Goal: Information Seeking & Learning: Learn about a topic

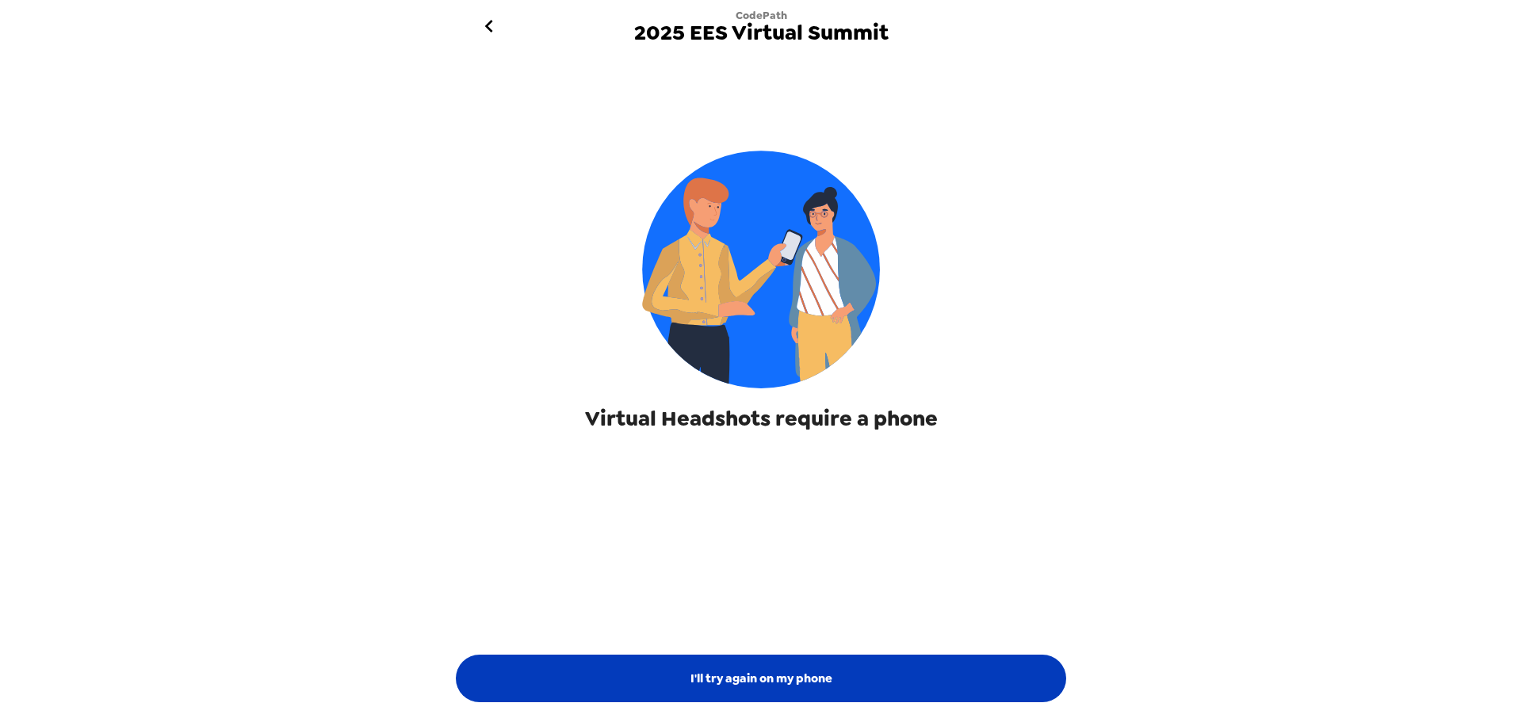
click at [766, 661] on button "I'll try again on my phone" at bounding box center [761, 679] width 610 height 48
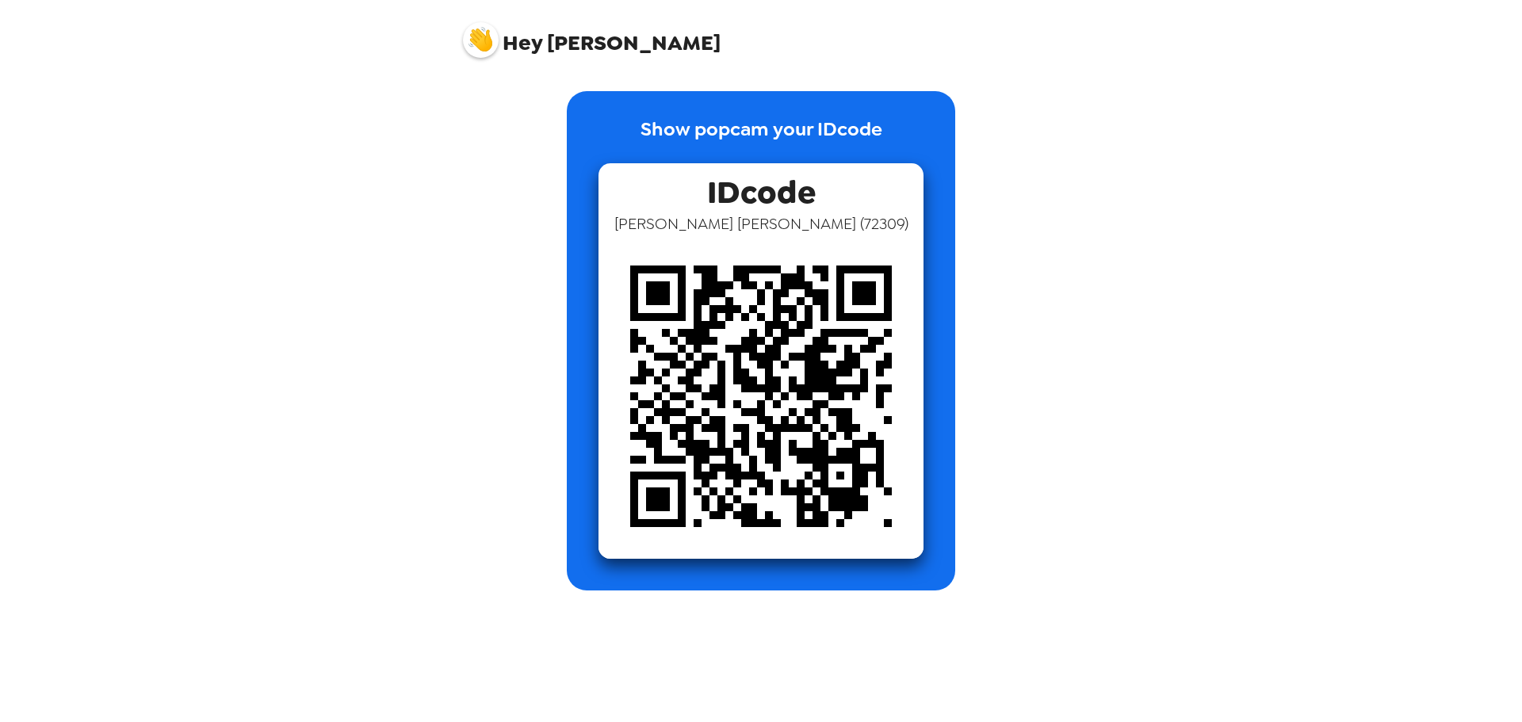
click at [491, 42] on img at bounding box center [481, 40] width 36 height 36
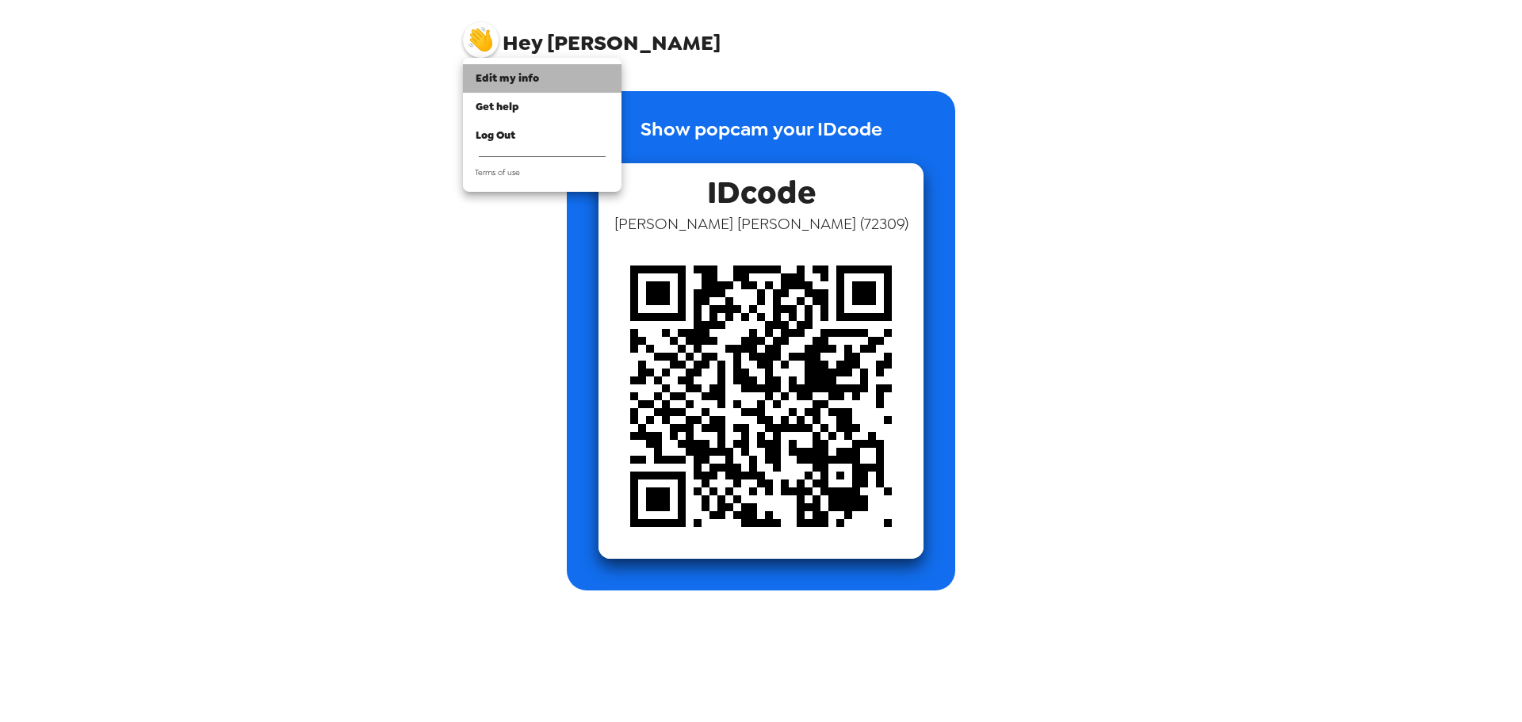
click at [522, 75] on span "Edit my info" at bounding box center [507, 77] width 63 height 13
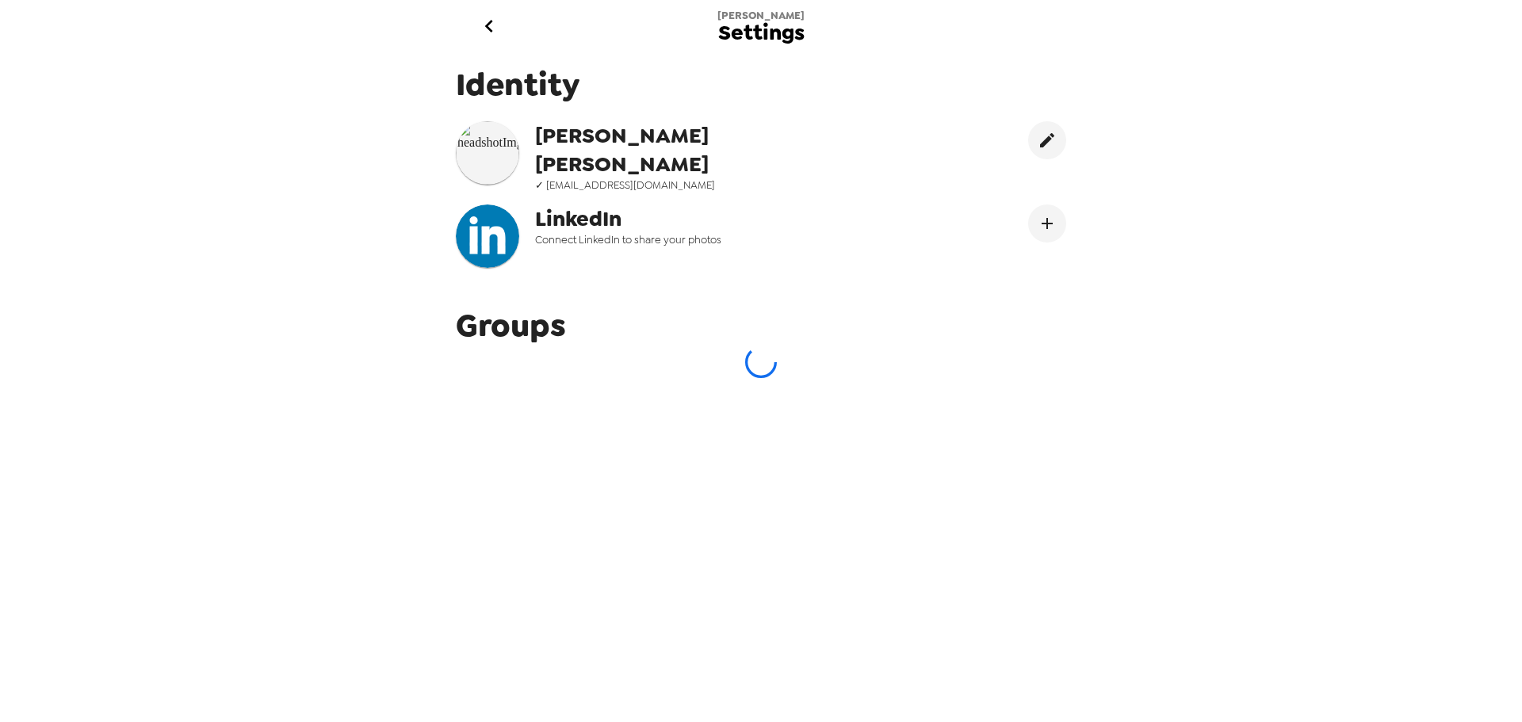
click at [490, 151] on img at bounding box center [487, 152] width 63 height 63
click at [1028, 143] on button "edit" at bounding box center [1047, 140] width 38 height 38
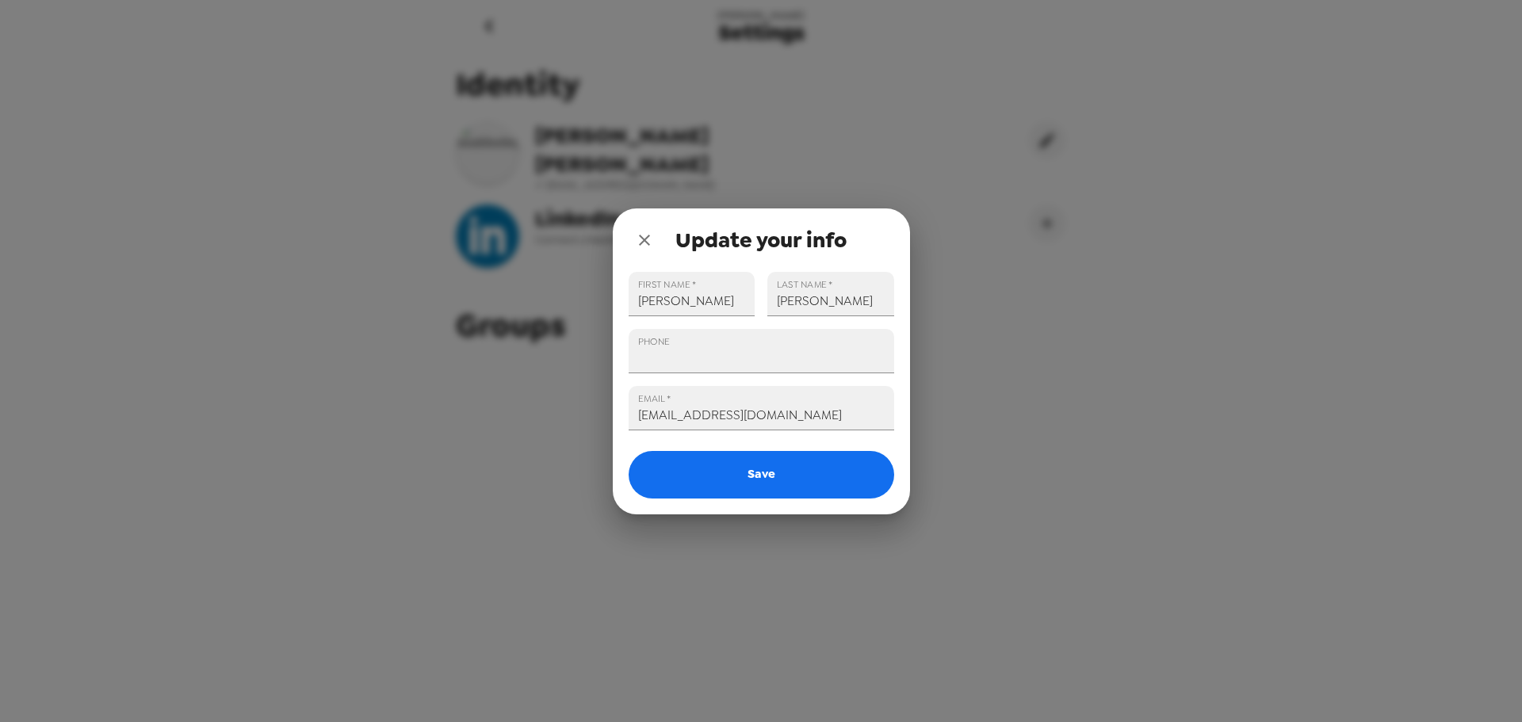
click at [608, 135] on div "Update your info FIRST NAME   * [PERSON_NAME] LAST NAME   * [PERSON_NAME] PHONE…" at bounding box center [761, 361] width 1522 height 722
click at [487, 21] on div "Update your info FIRST NAME   * Allen LAST NAME   * Schmerler PHONE EMAIL   * a…" at bounding box center [761, 361] width 1522 height 722
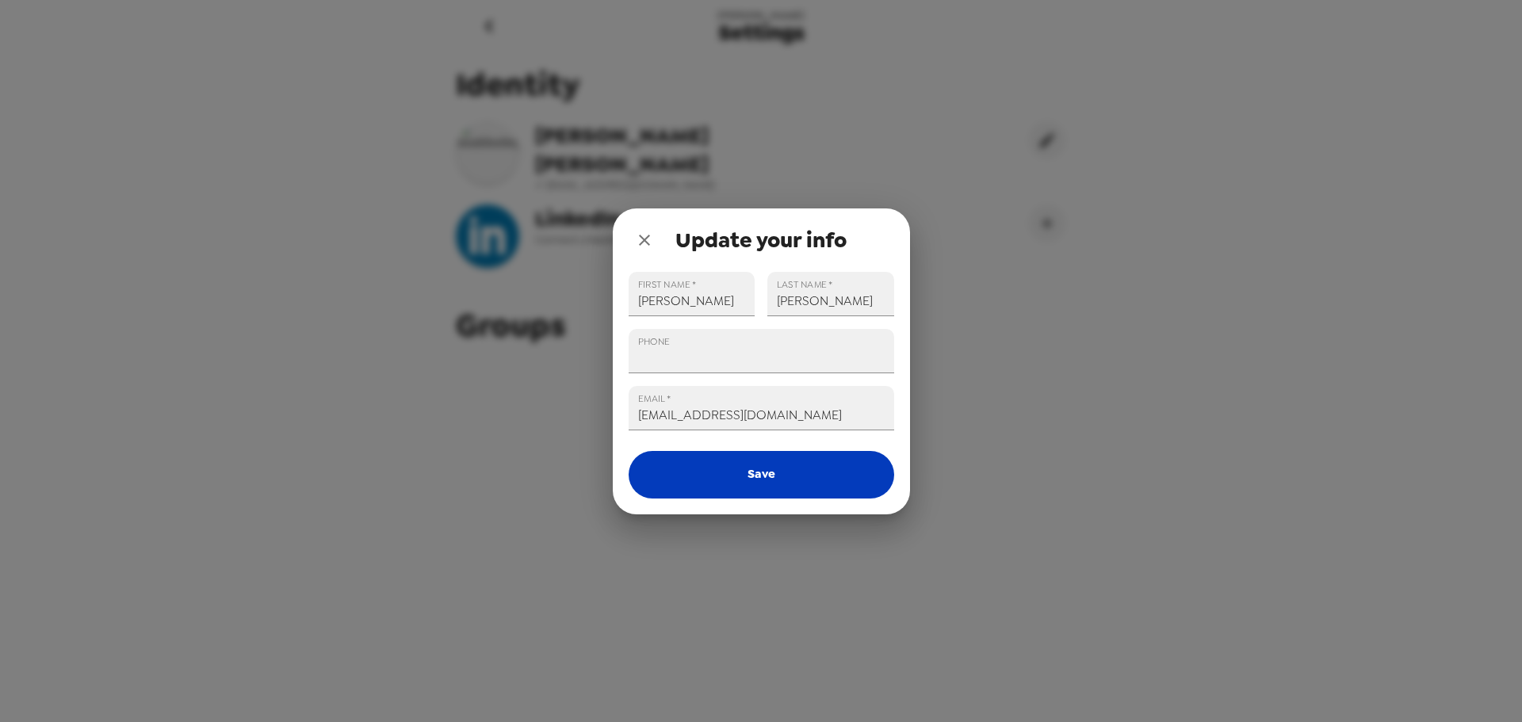
click at [774, 473] on button "Save" at bounding box center [762, 475] width 266 height 48
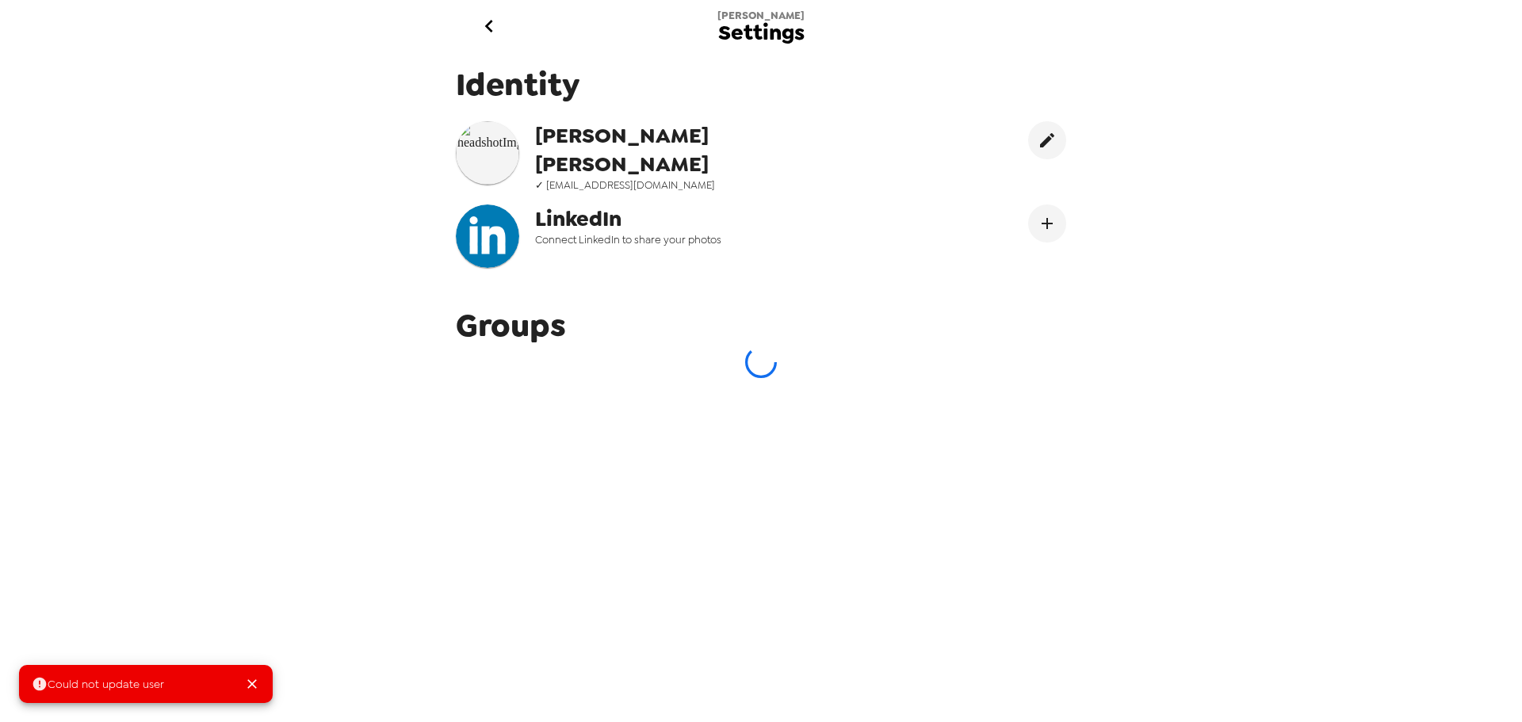
click at [474, 33] on button "go back" at bounding box center [489, 26] width 52 height 52
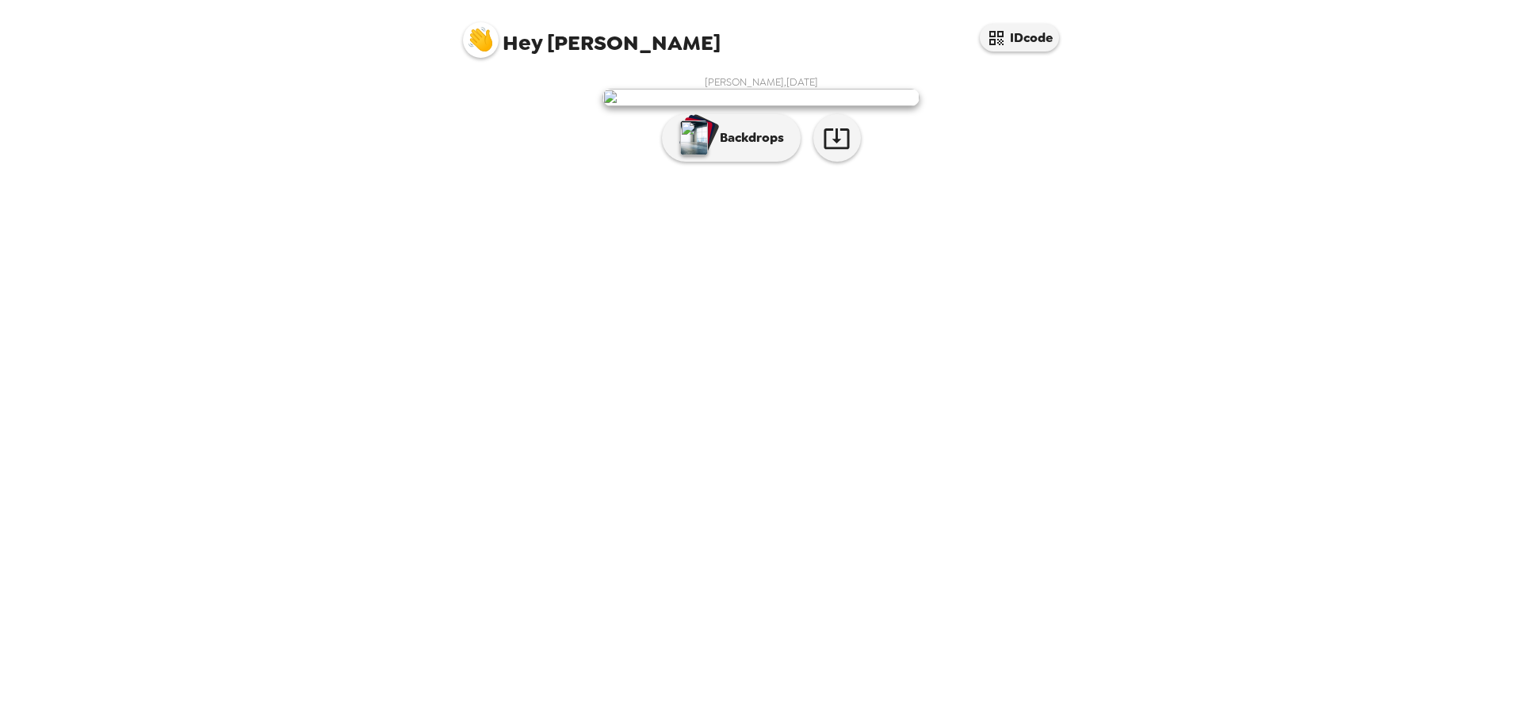
click at [616, 106] on img at bounding box center [760, 97] width 317 height 17
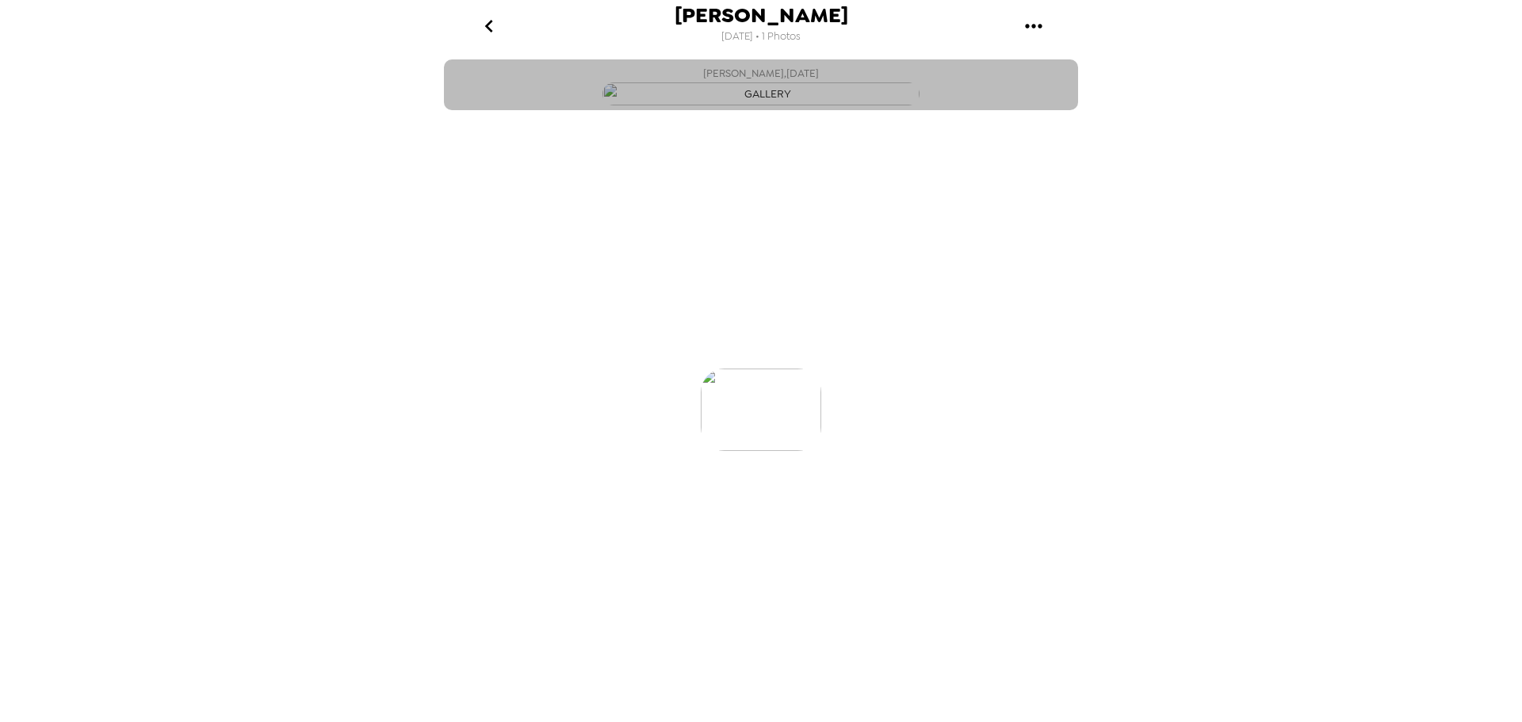
click at [723, 105] on img "button" at bounding box center [760, 93] width 317 height 23
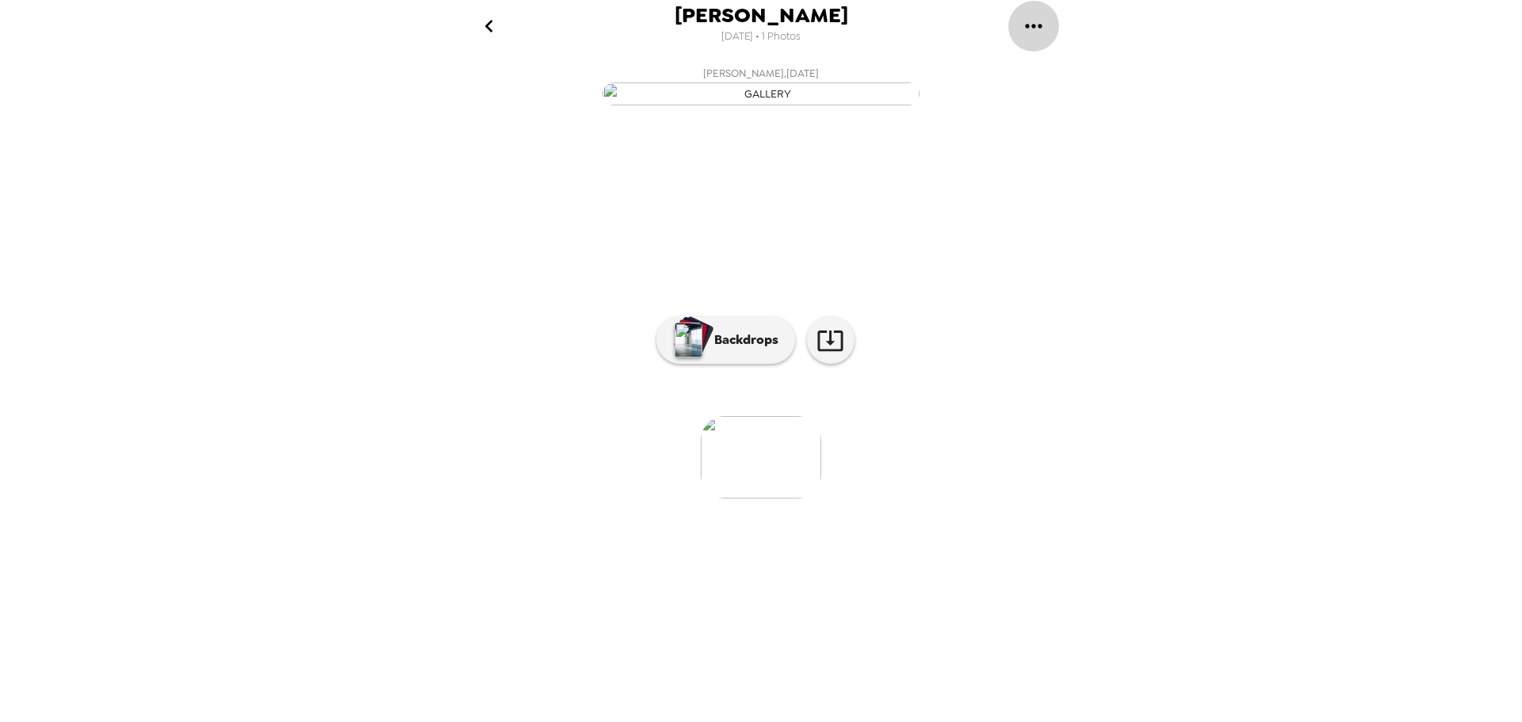
click at [1030, 29] on icon "gallery menu" at bounding box center [1033, 25] width 25 height 25
click at [1183, 326] on div at bounding box center [761, 361] width 1522 height 722
click at [767, 499] on img at bounding box center [761, 457] width 120 height 82
click at [1040, 32] on icon "gallery menu" at bounding box center [1033, 25] width 25 height 25
click at [835, 21] on div at bounding box center [761, 361] width 1522 height 722
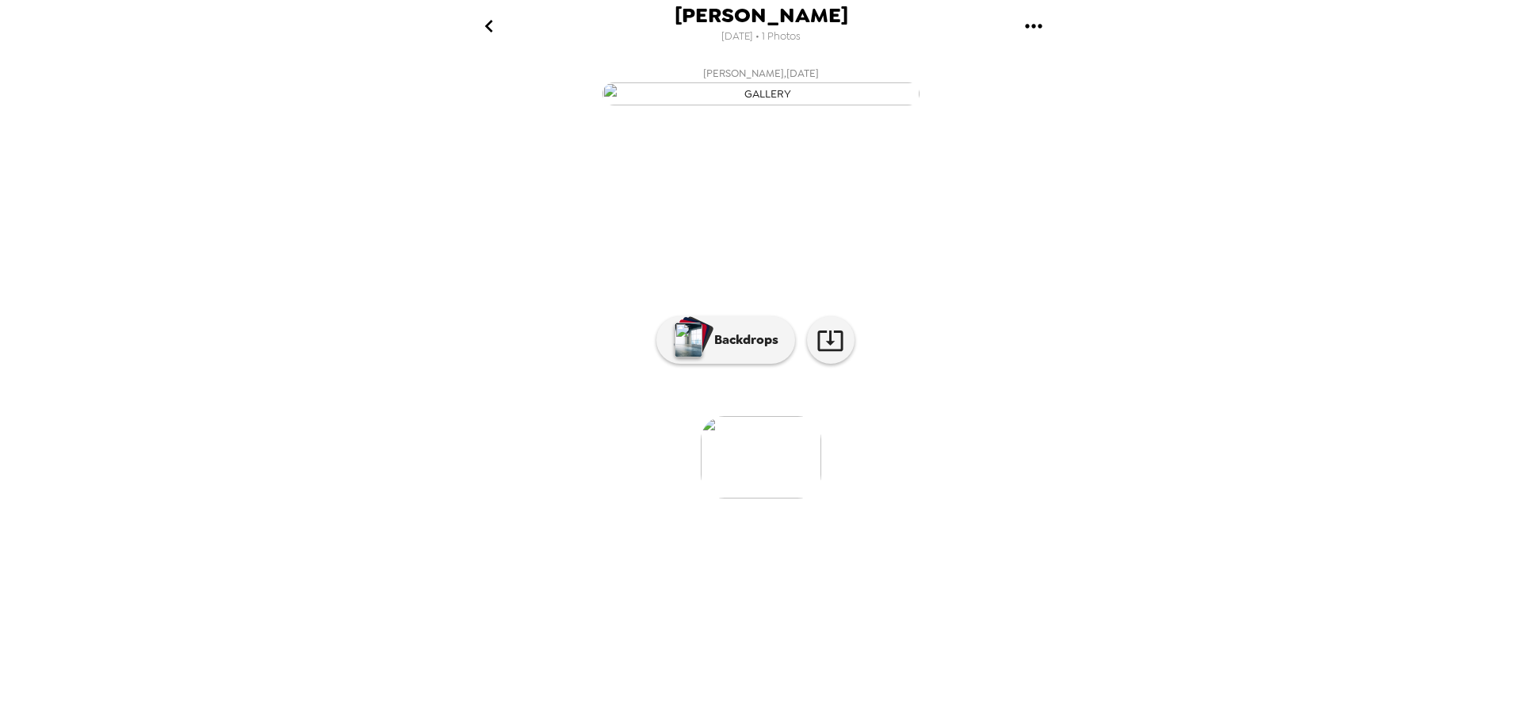
click at [780, 47] on span "9/9/2025 • 1 Photos" at bounding box center [760, 36] width 79 height 21
click at [492, 21] on icon "go back" at bounding box center [488, 25] width 25 height 25
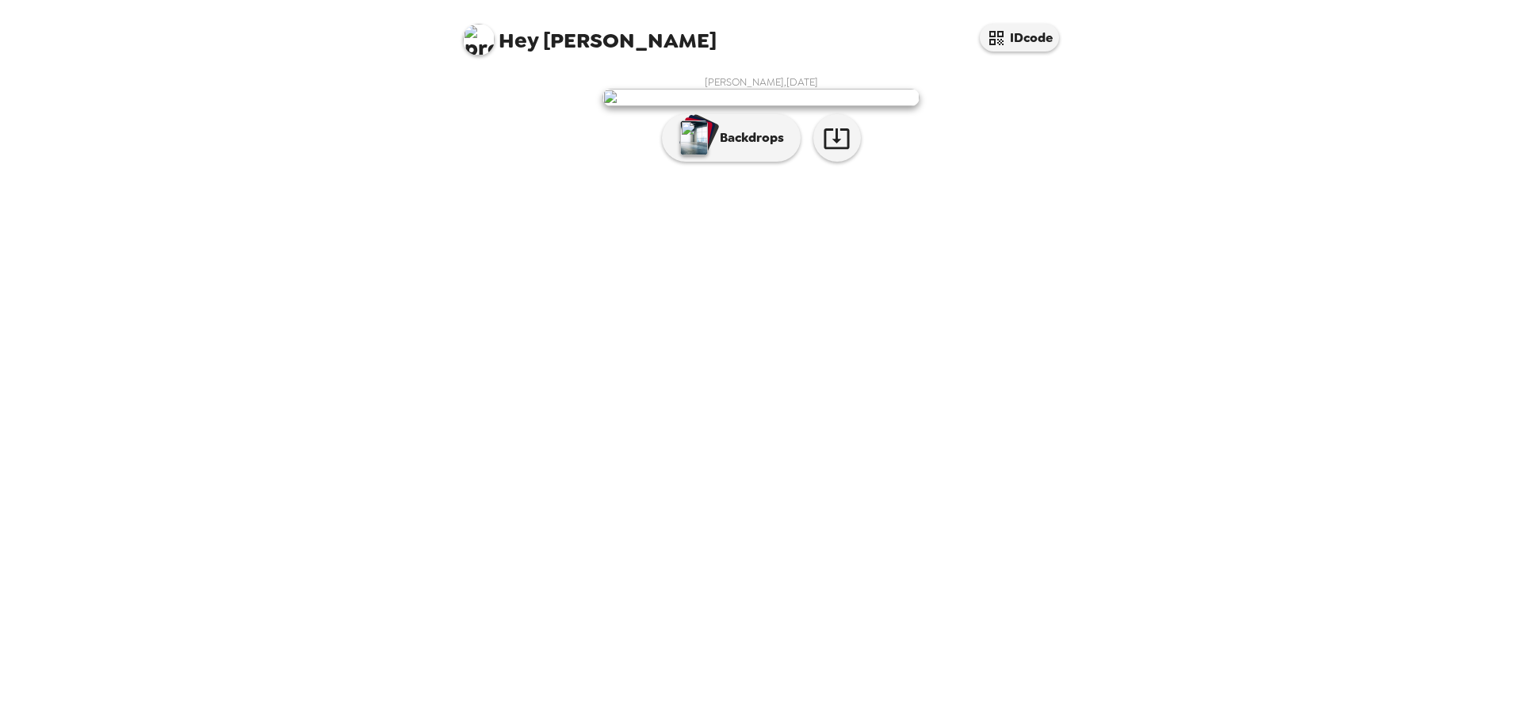
click at [484, 119] on div "Allen Schmerler , 09-09-2025 Backdrops" at bounding box center [761, 122] width 602 height 94
click at [731, 106] on img at bounding box center [760, 97] width 317 height 17
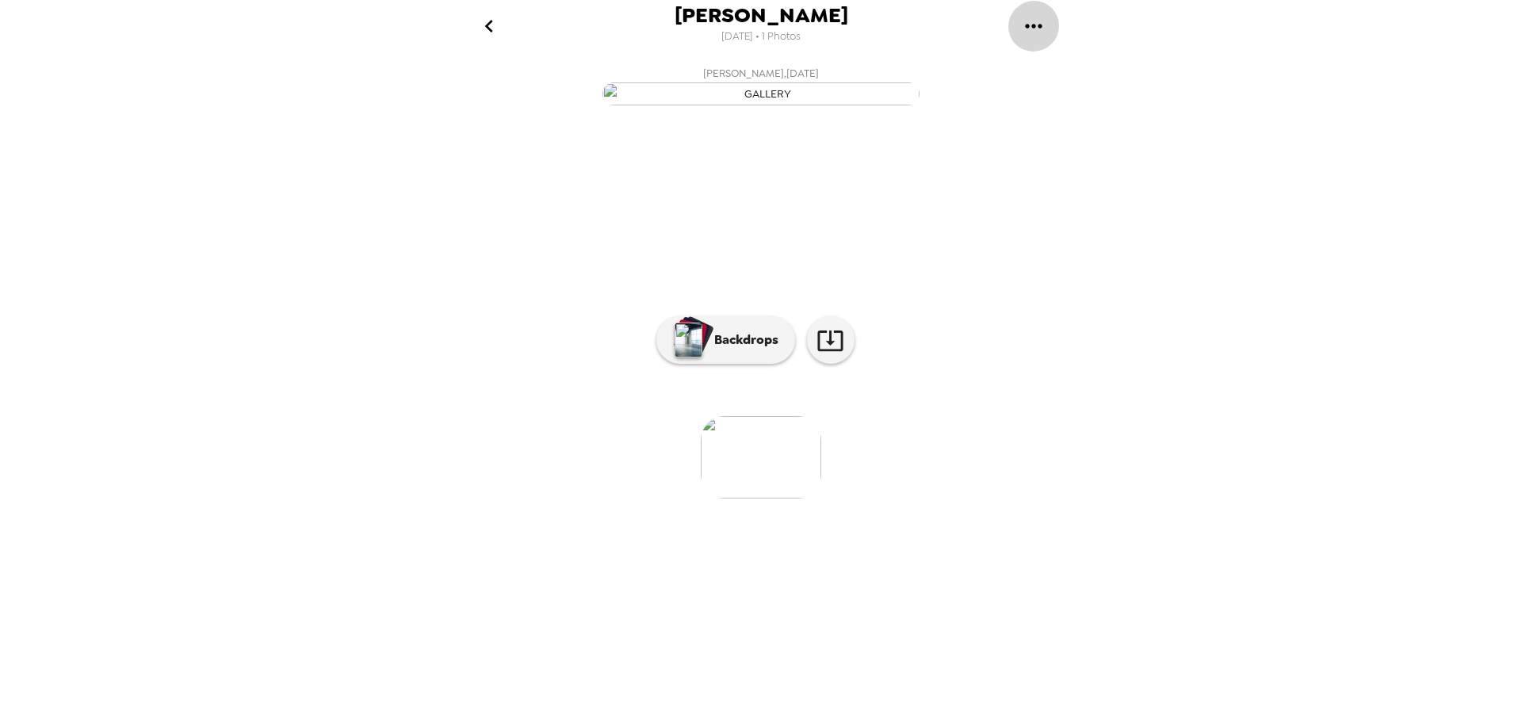
click at [1046, 13] on button "gallery menu" at bounding box center [1033, 26] width 52 height 52
click at [489, 25] on div at bounding box center [761, 361] width 1522 height 722
click at [483, 25] on icon "go back" at bounding box center [488, 25] width 25 height 25
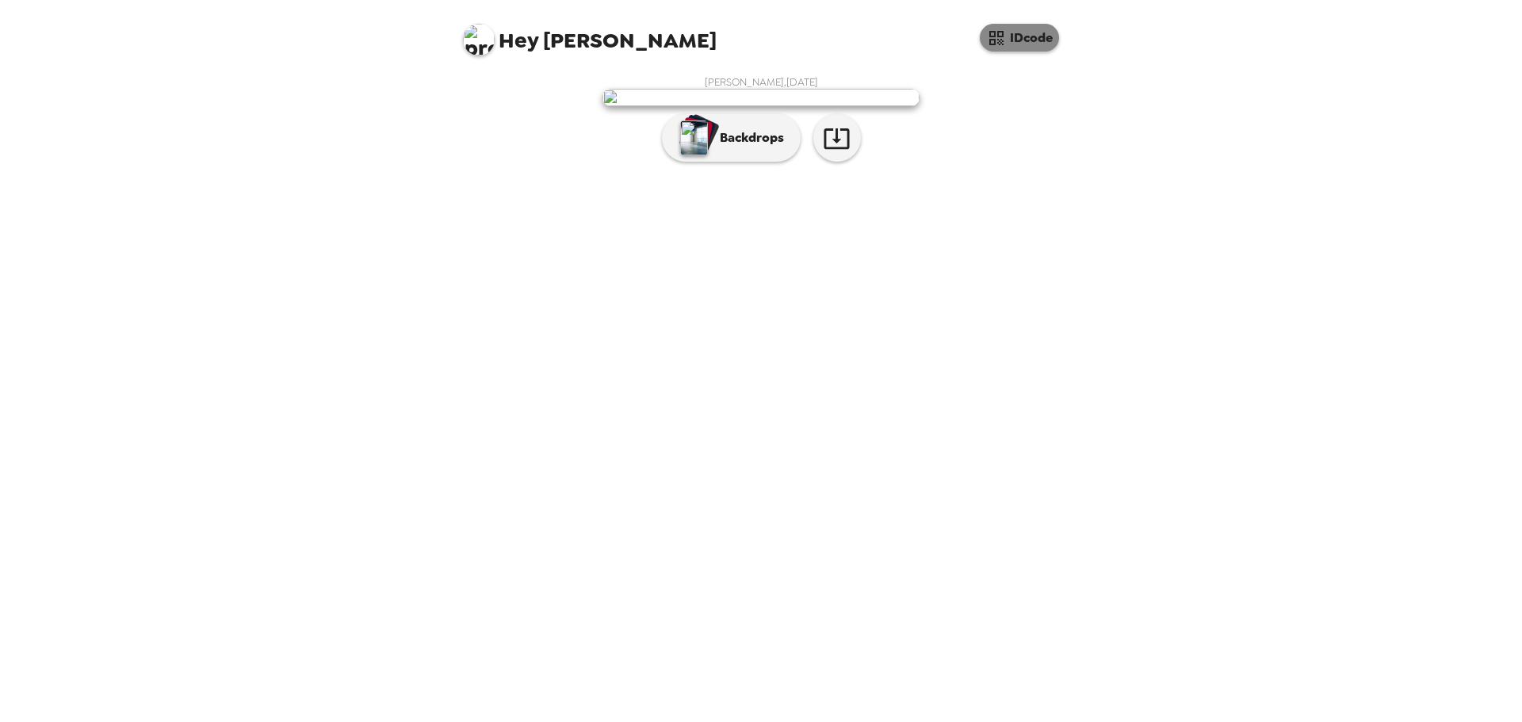
click at [1010, 47] on button "IDcode" at bounding box center [1019, 38] width 79 height 28
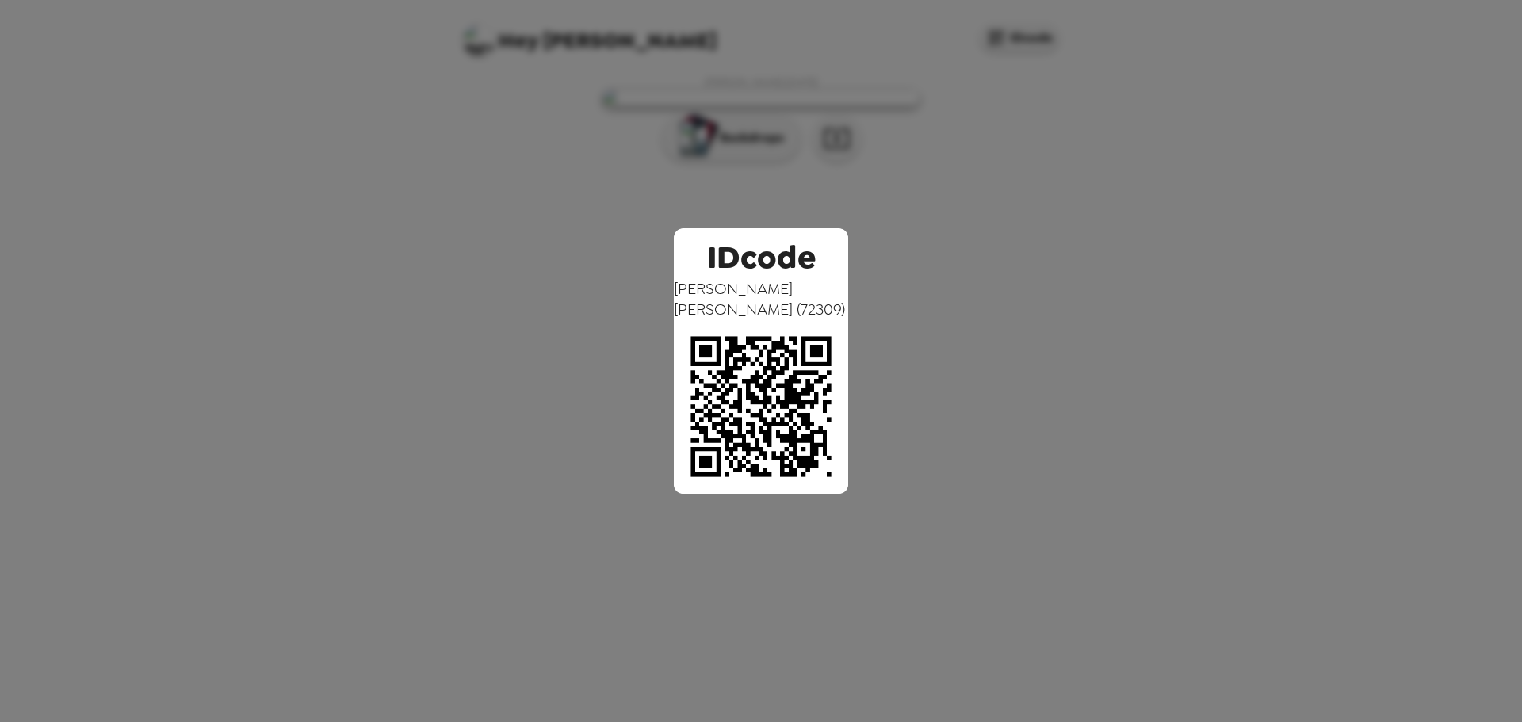
click at [874, 197] on div "IDcode Allen Schmerler ( 72309 )" at bounding box center [761, 361] width 1522 height 722
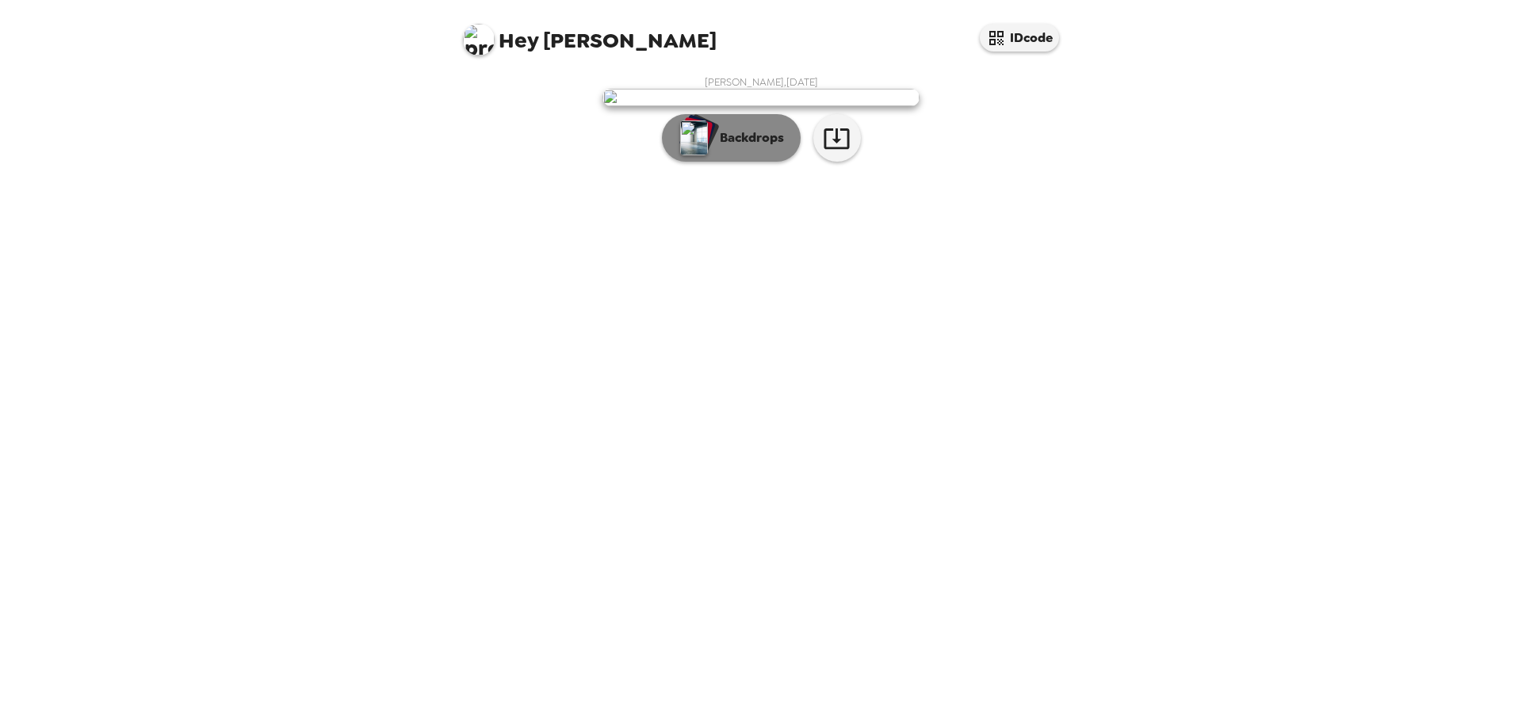
click at [758, 162] on button "Backdrops" at bounding box center [731, 138] width 139 height 48
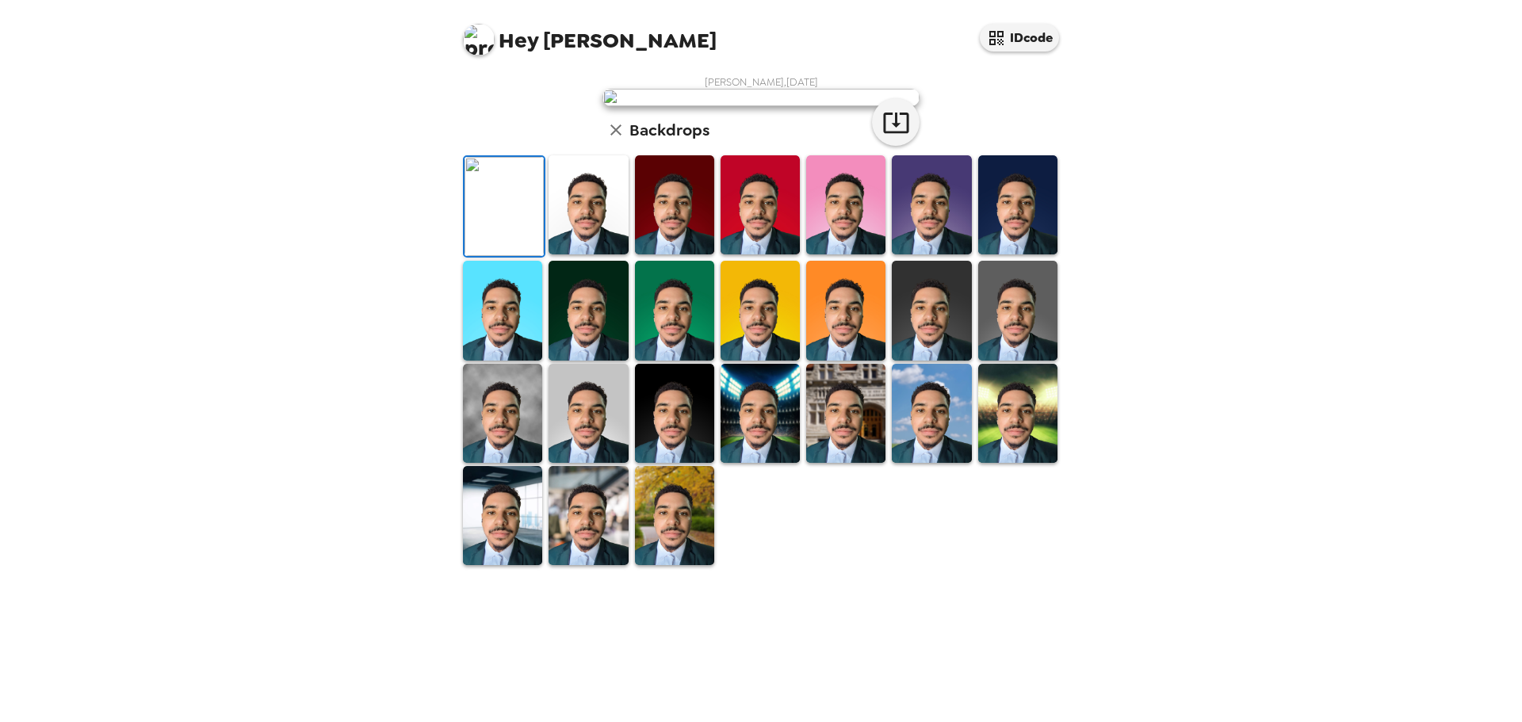
click at [571, 254] on img at bounding box center [587, 204] width 79 height 99
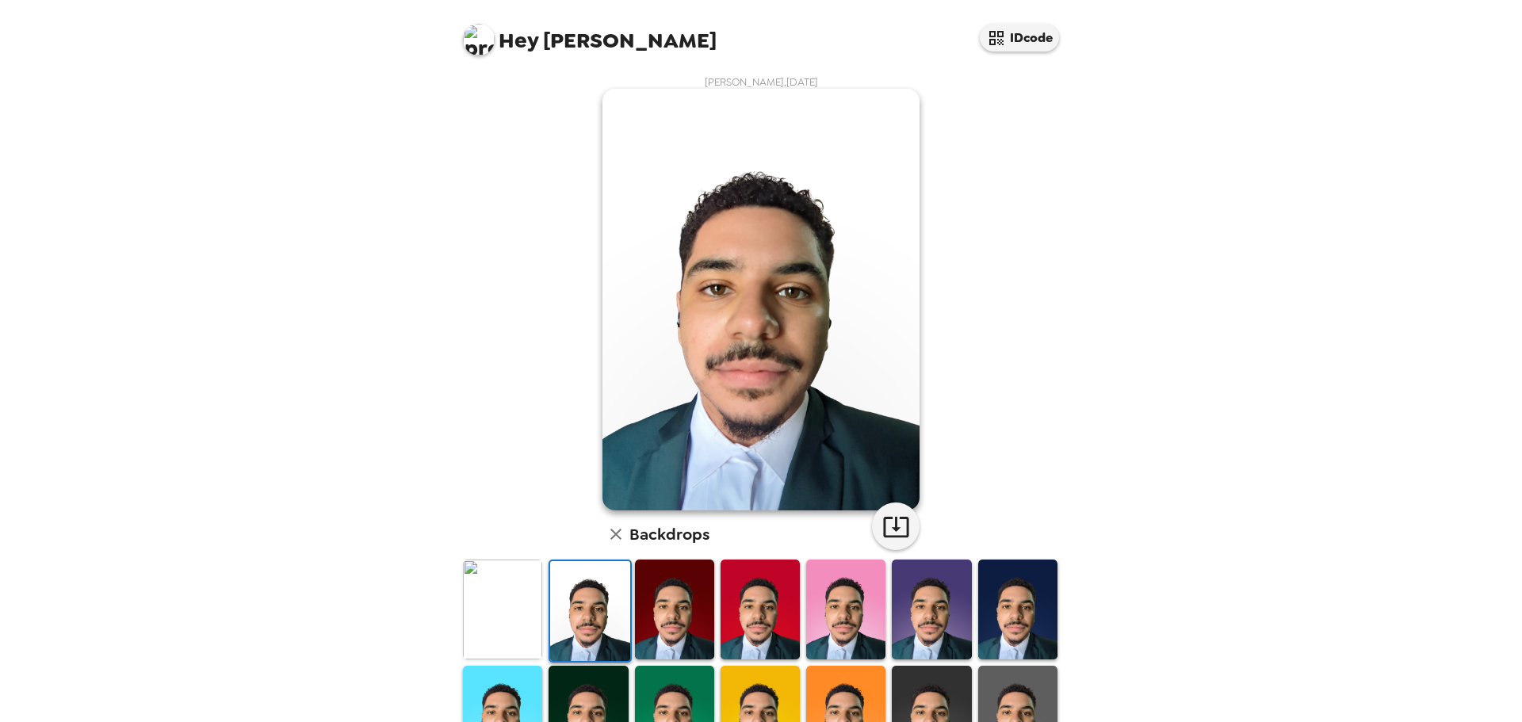
click at [648, 606] on img at bounding box center [674, 609] width 79 height 99
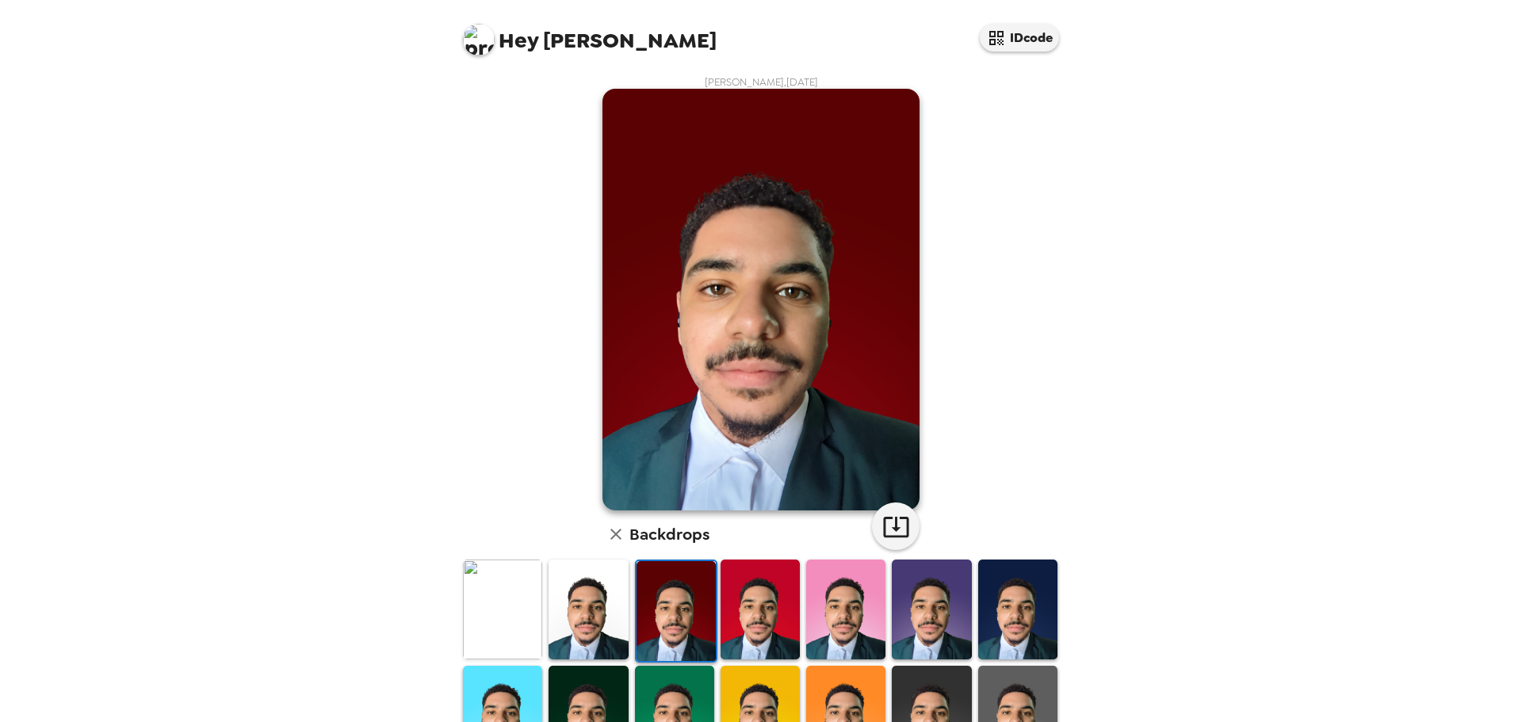
click at [484, 625] on img at bounding box center [502, 609] width 79 height 99
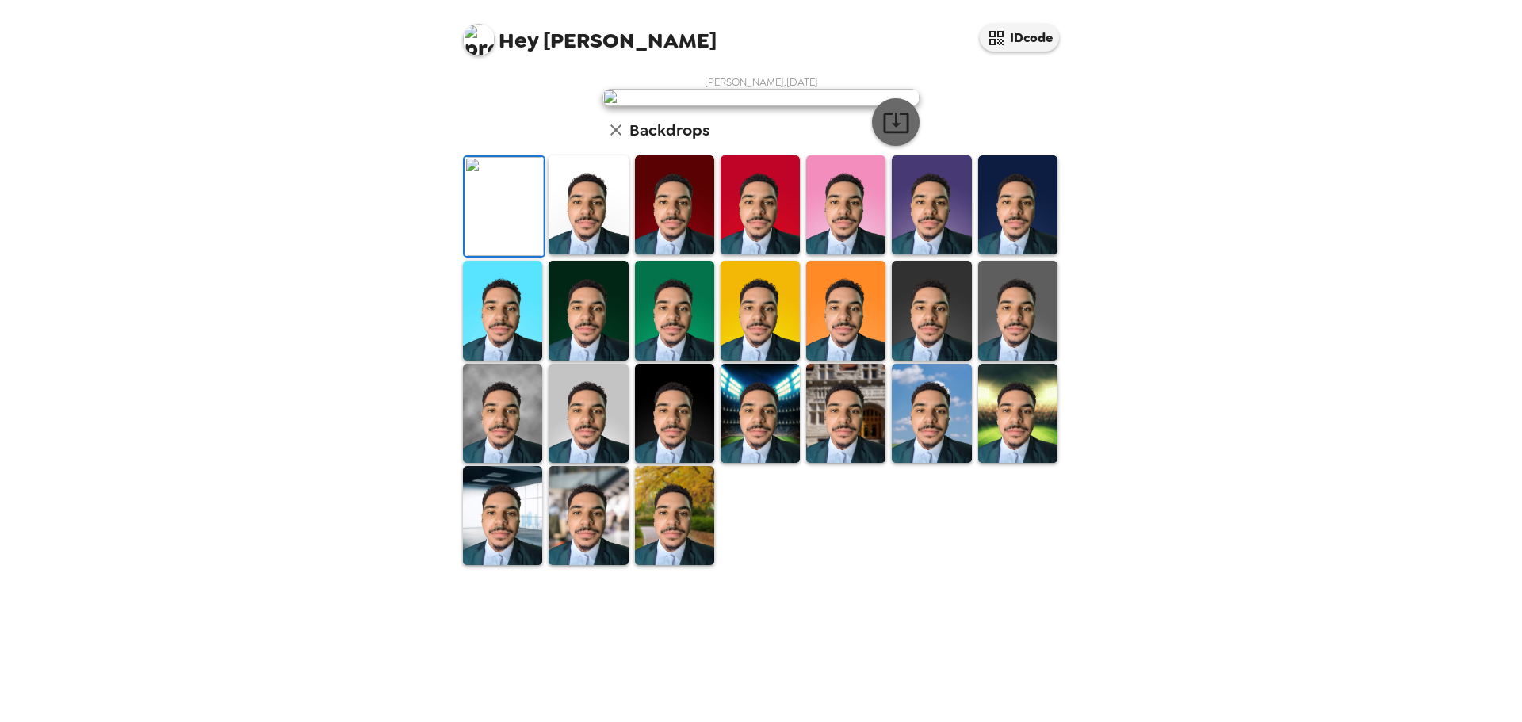
click at [890, 136] on icon "button" at bounding box center [896, 123] width 28 height 28
click at [586, 360] on img at bounding box center [587, 310] width 79 height 99
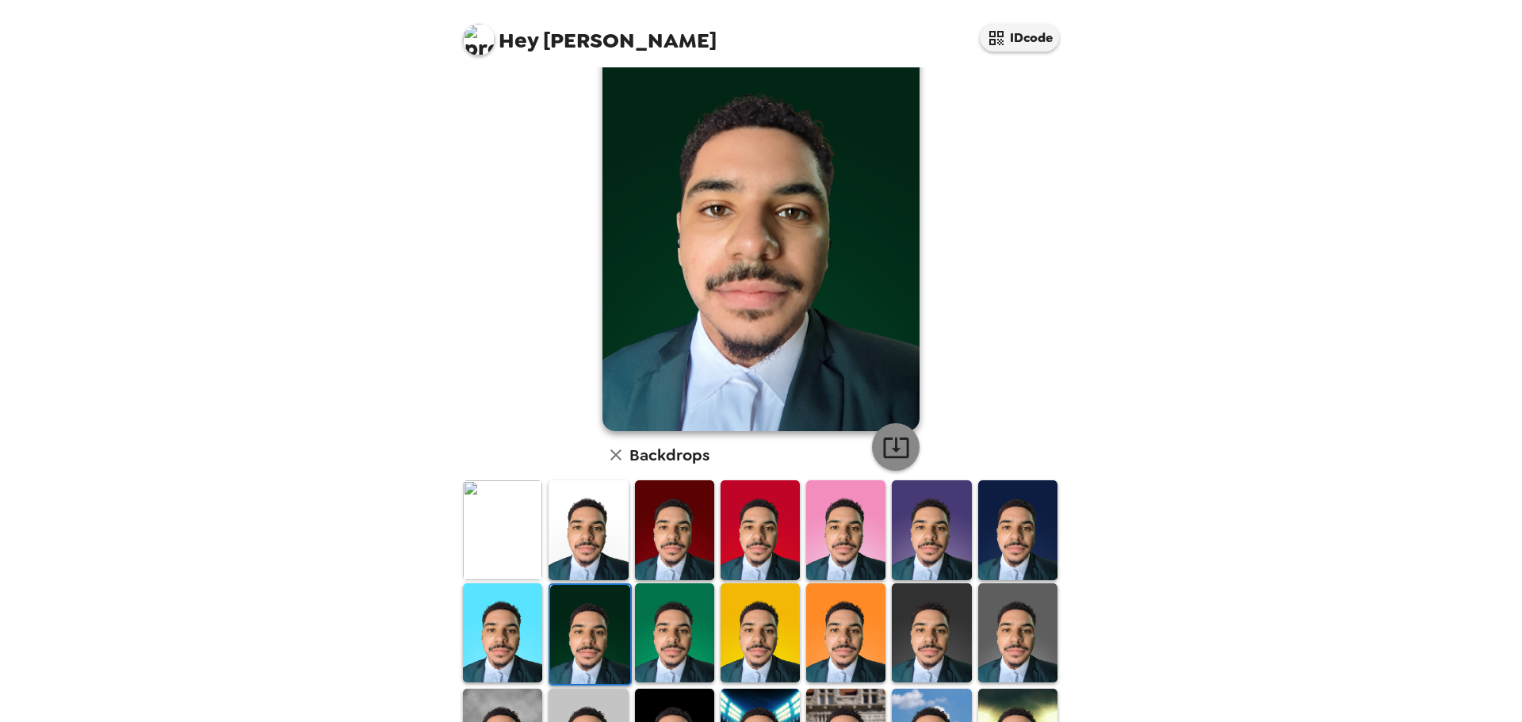
click at [896, 436] on icon "button" at bounding box center [896, 448] width 28 height 28
drag, startPoint x: 669, startPoint y: 625, endPoint x: 749, endPoint y: 579, distance: 92.3
click at [669, 625] on img at bounding box center [674, 632] width 79 height 99
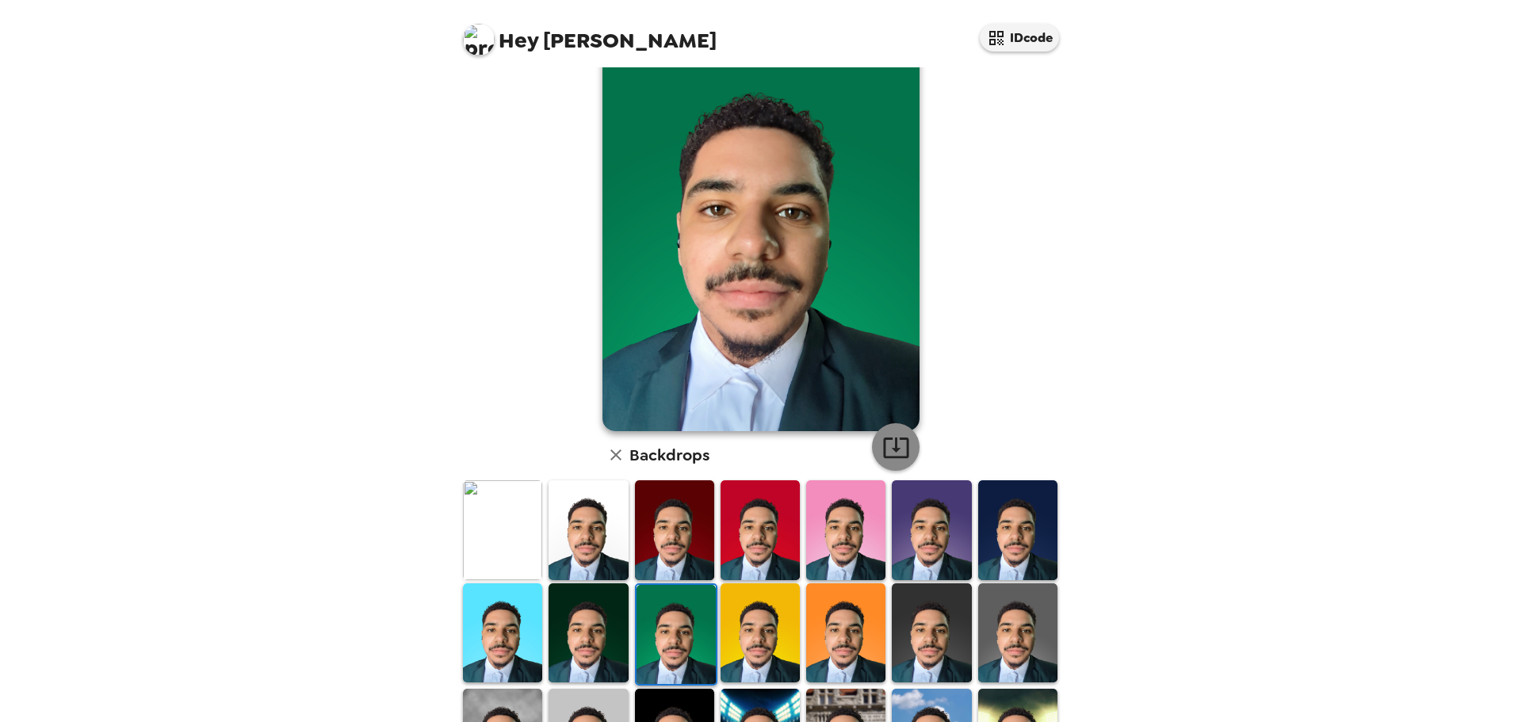
click at [902, 447] on icon "button" at bounding box center [895, 448] width 25 height 21
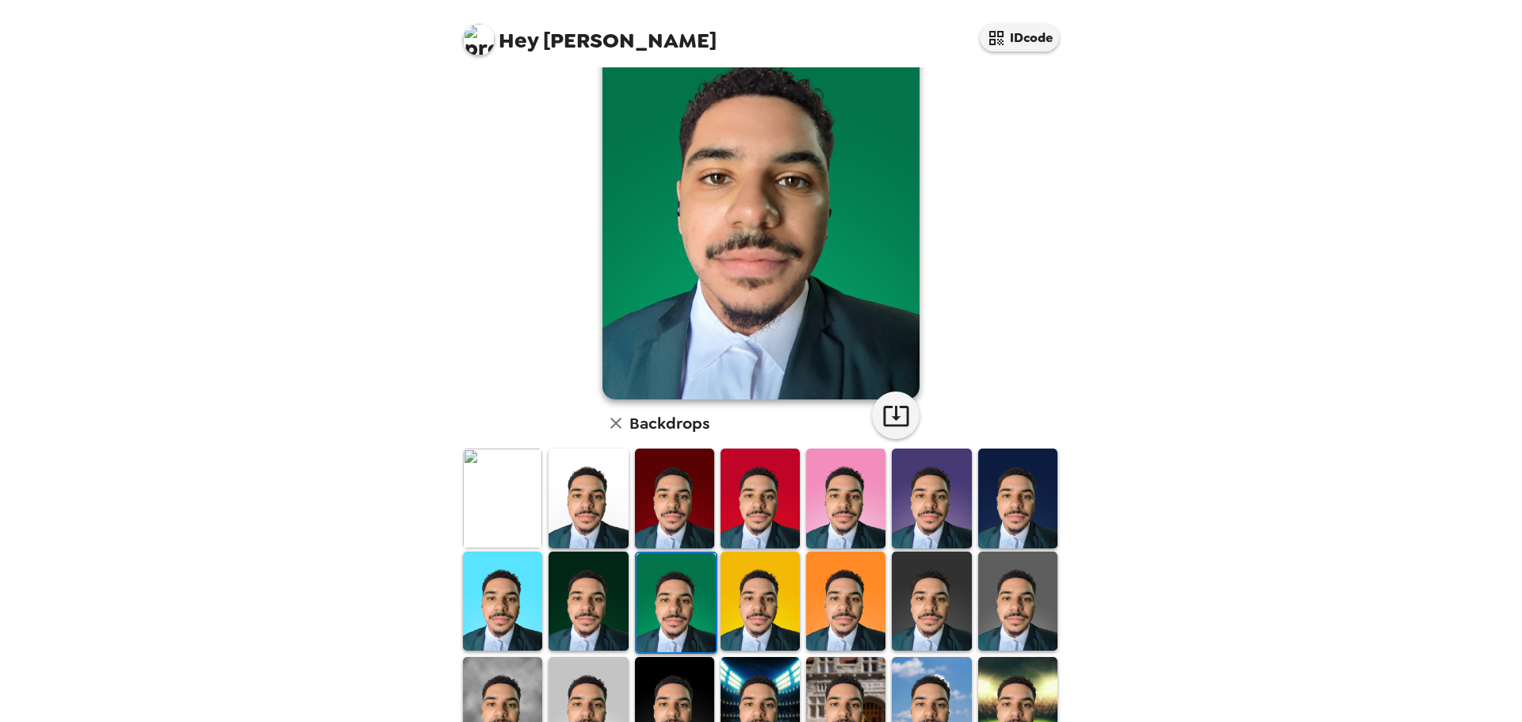
scroll to position [265, 0]
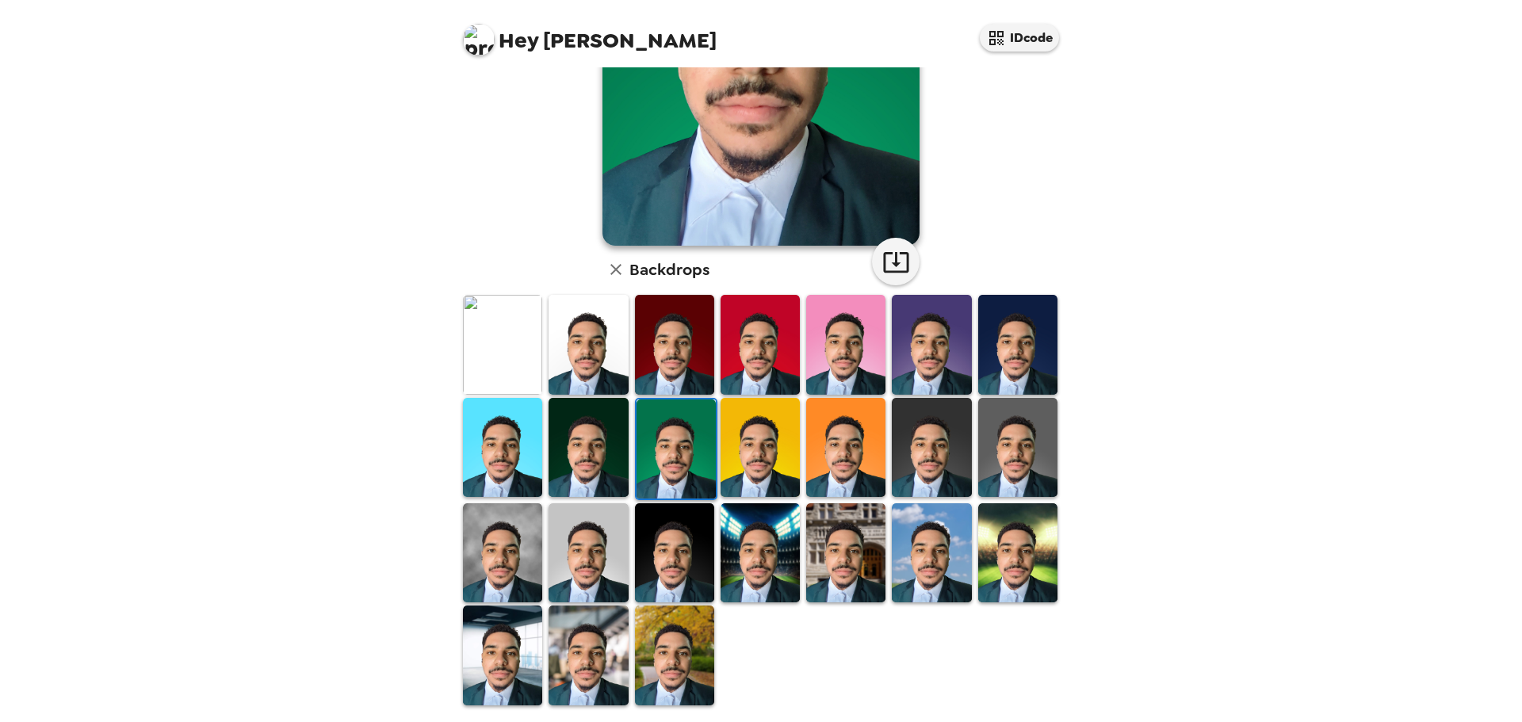
click at [848, 568] on img at bounding box center [845, 552] width 79 height 99
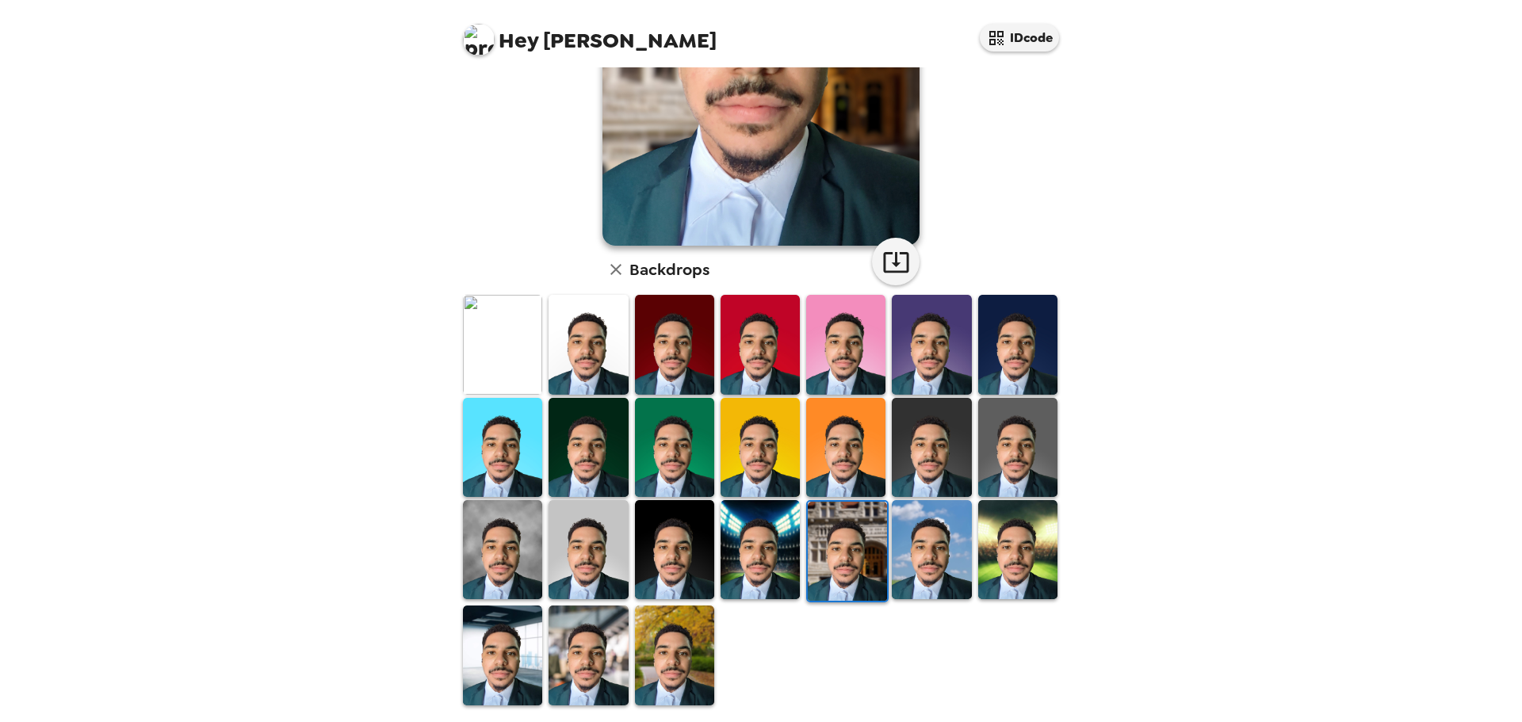
click at [983, 563] on img at bounding box center [1017, 549] width 79 height 99
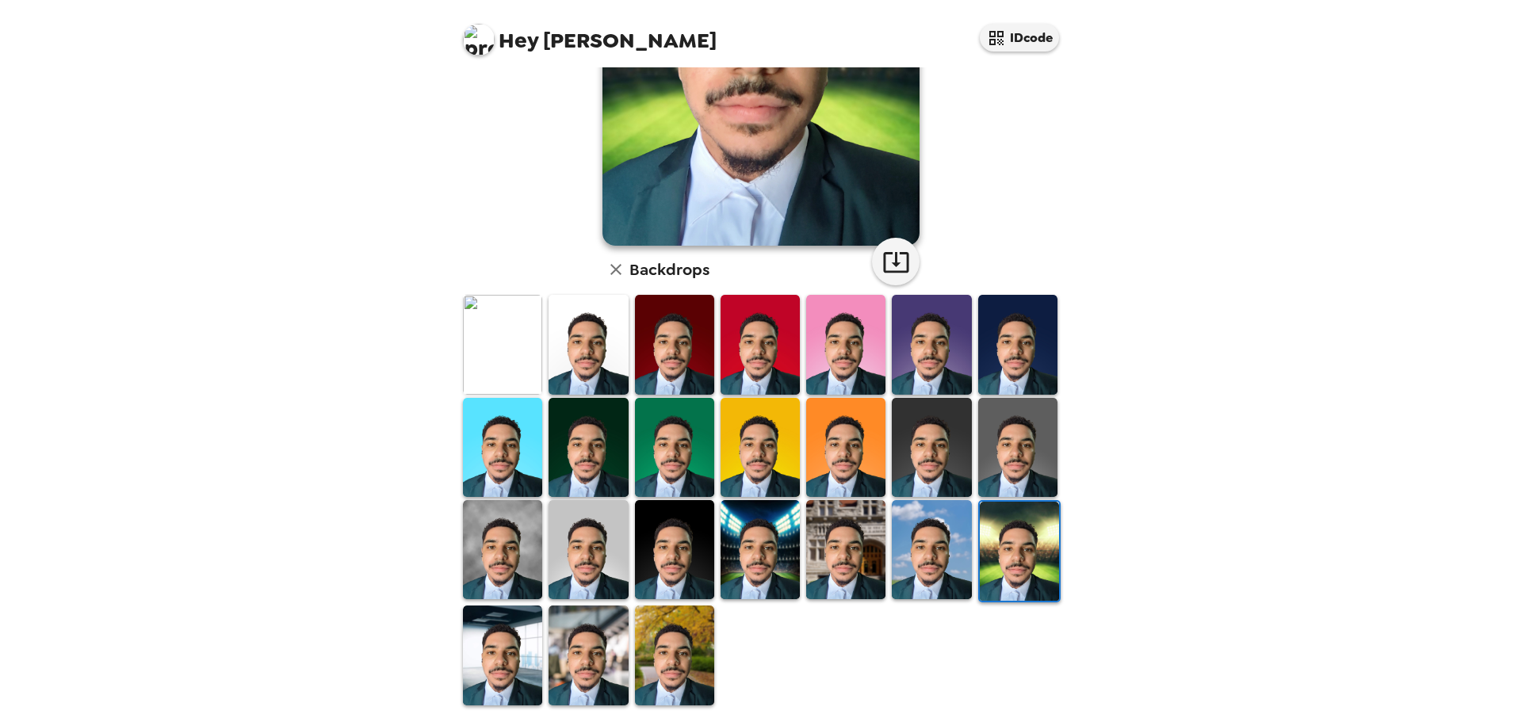
click at [922, 561] on img at bounding box center [931, 549] width 79 height 99
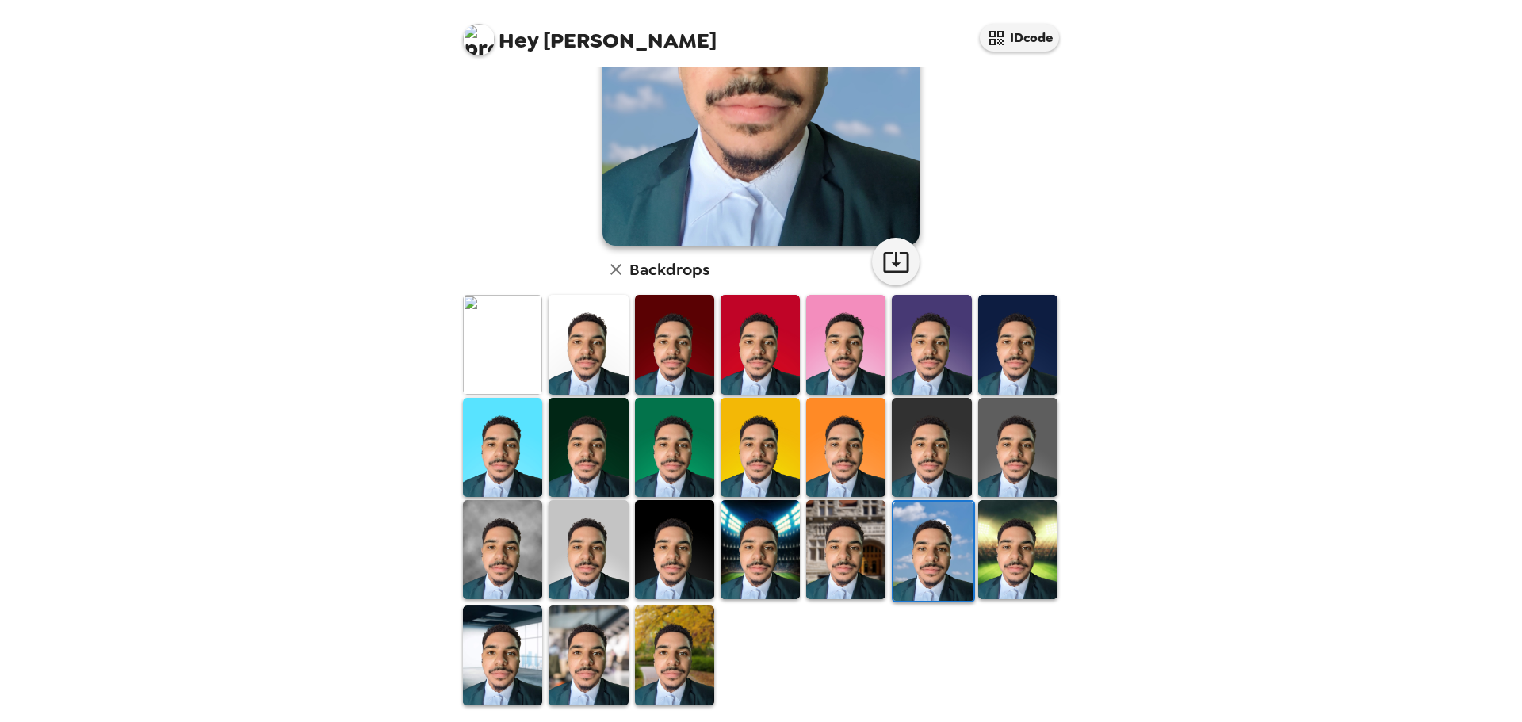
click at [517, 624] on img at bounding box center [502, 655] width 79 height 99
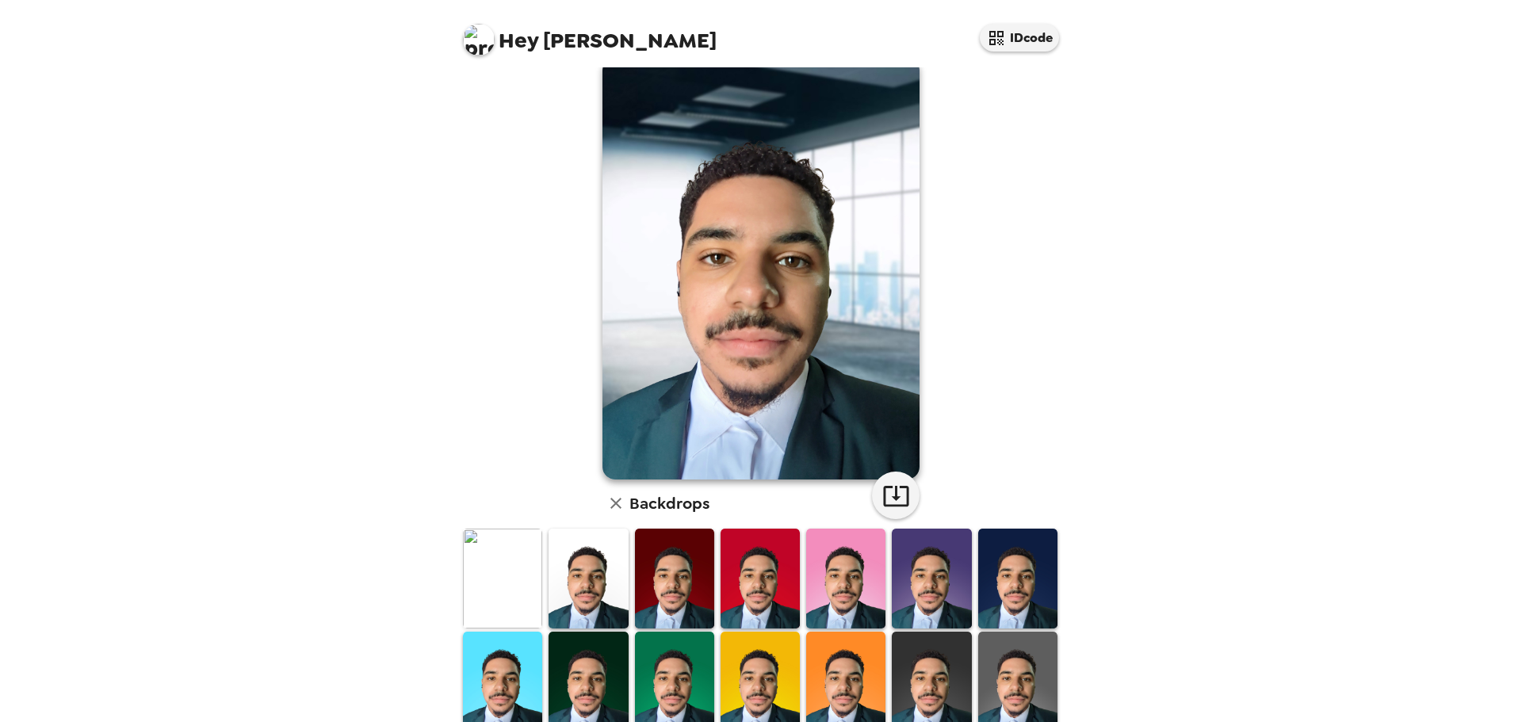
scroll to position [27, 0]
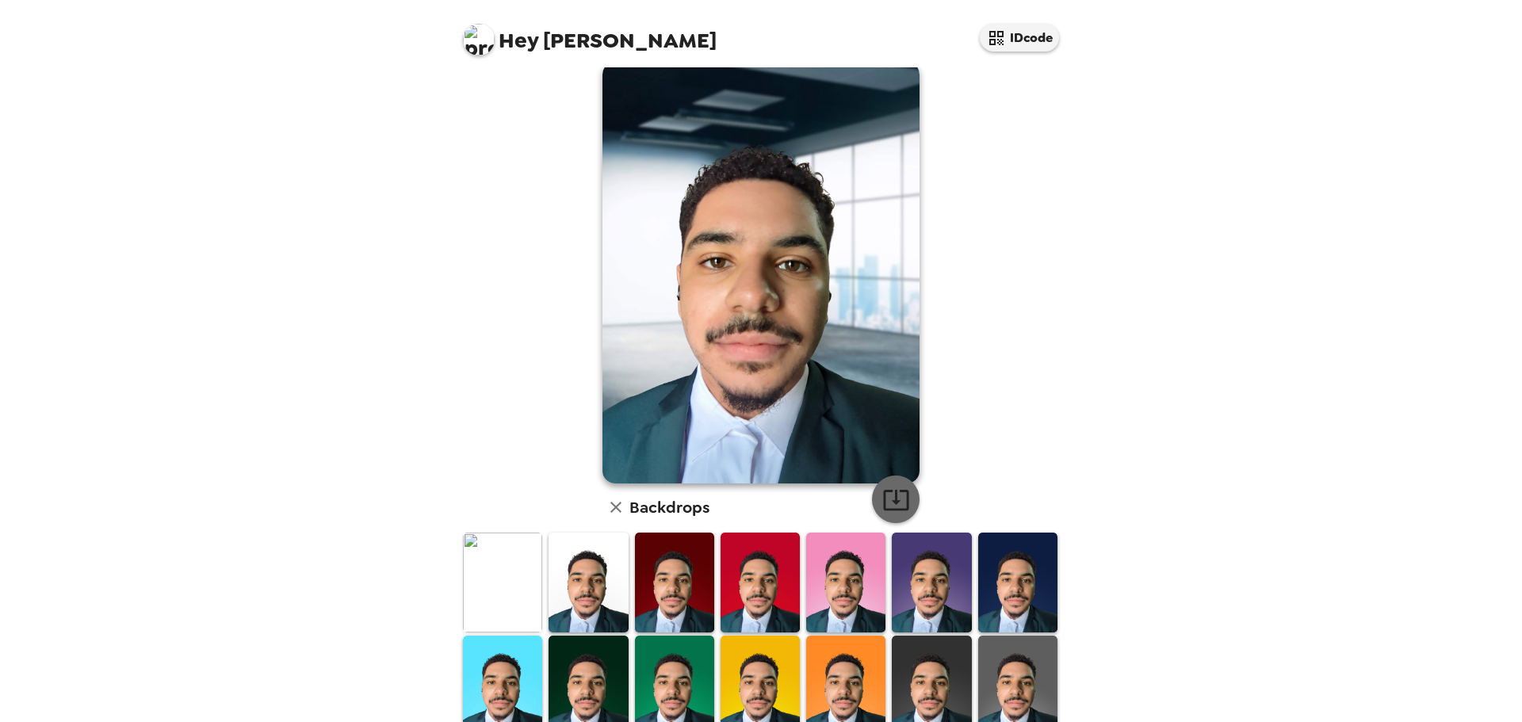
click at [889, 499] on icon "button" at bounding box center [896, 500] width 28 height 28
click at [469, 51] on img at bounding box center [479, 40] width 32 height 32
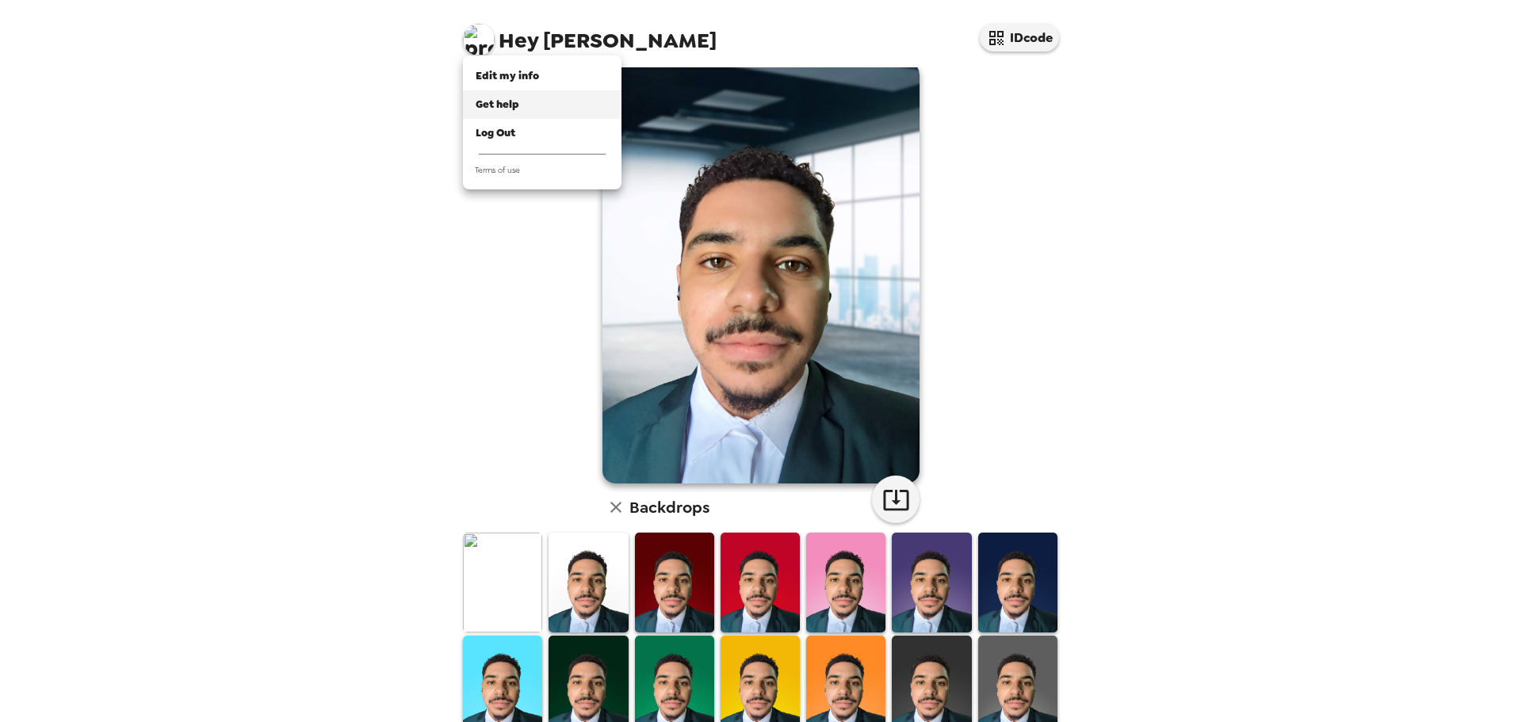
click at [529, 103] on div "Get help" at bounding box center [542, 105] width 133 height 16
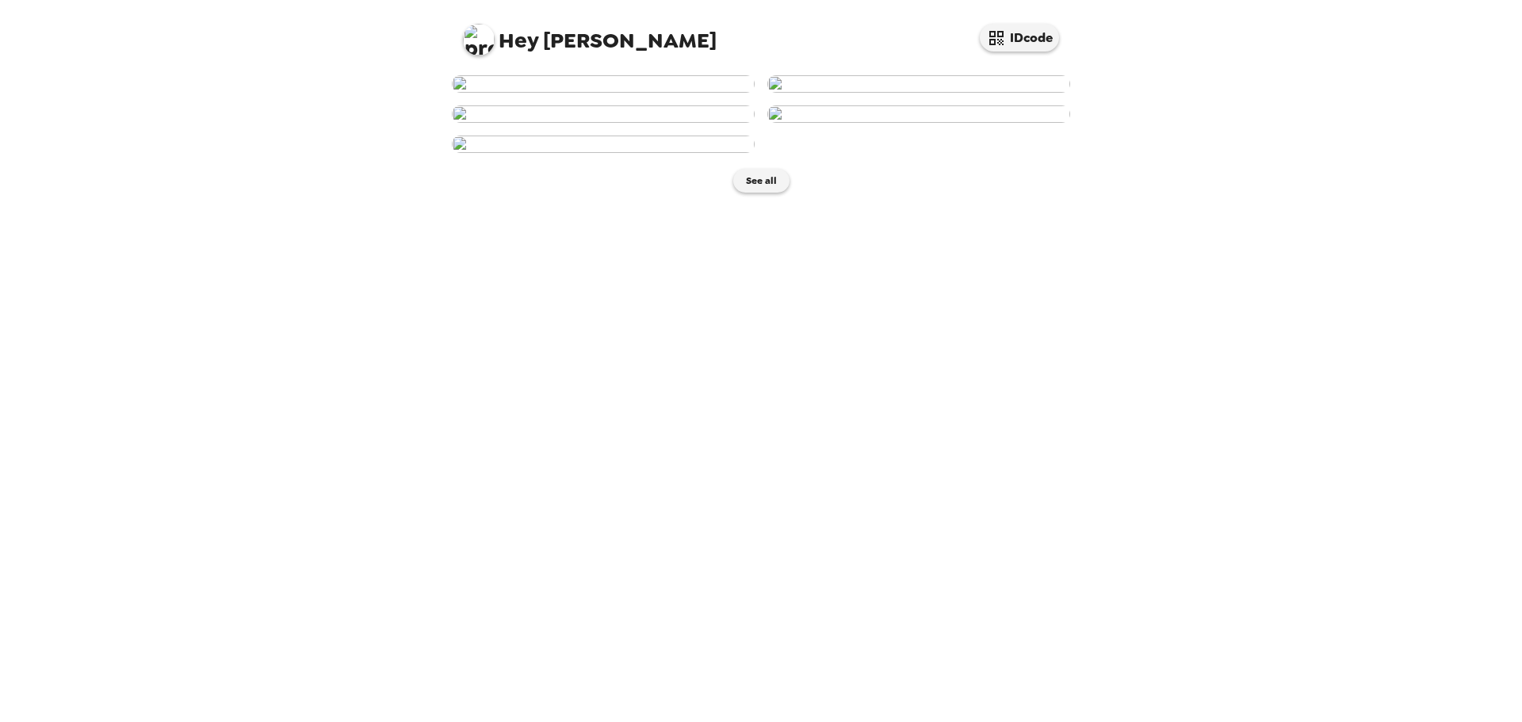
scroll to position [593, 0]
click at [763, 193] on button "See all" at bounding box center [761, 181] width 56 height 24
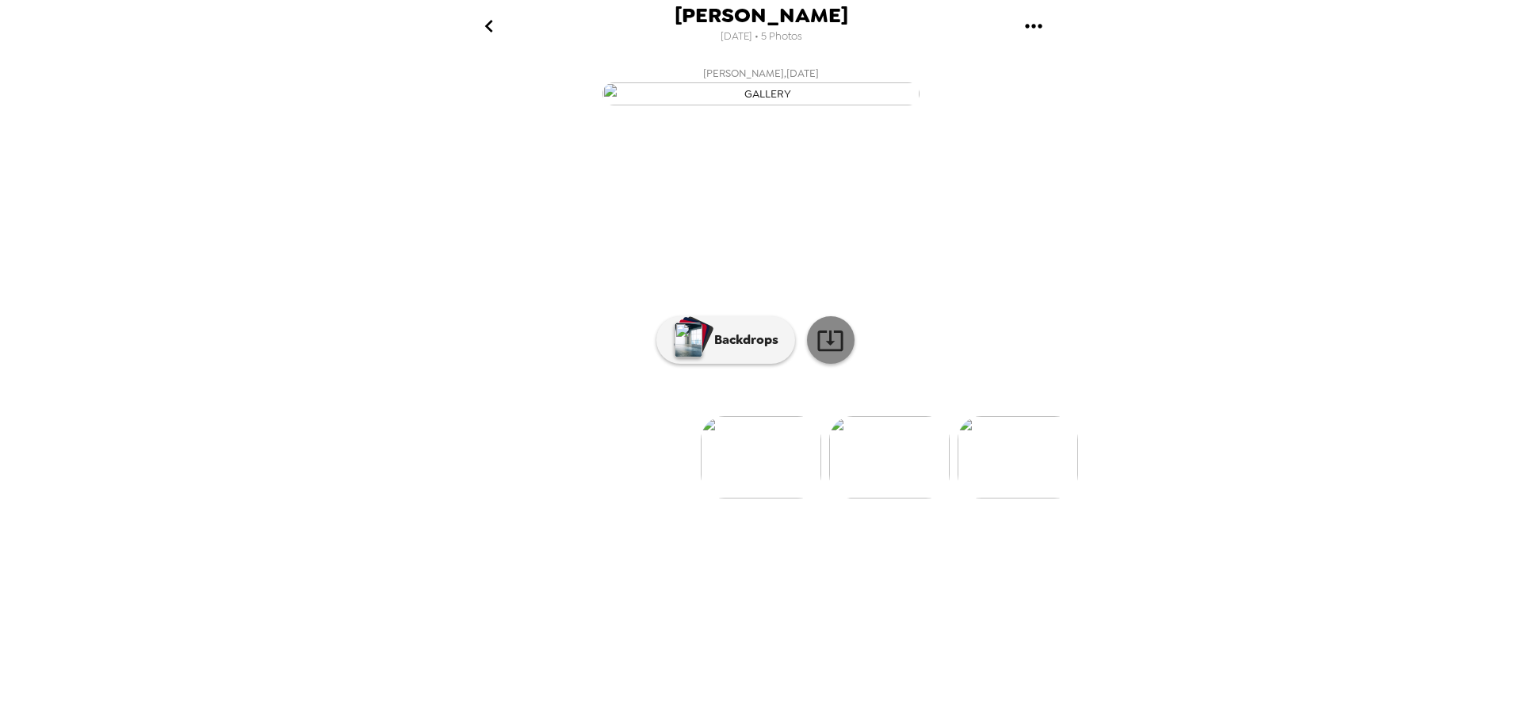
click at [825, 354] on icon at bounding box center [830, 341] width 28 height 28
click at [733, 350] on p "Backdrops" at bounding box center [742, 340] width 72 height 19
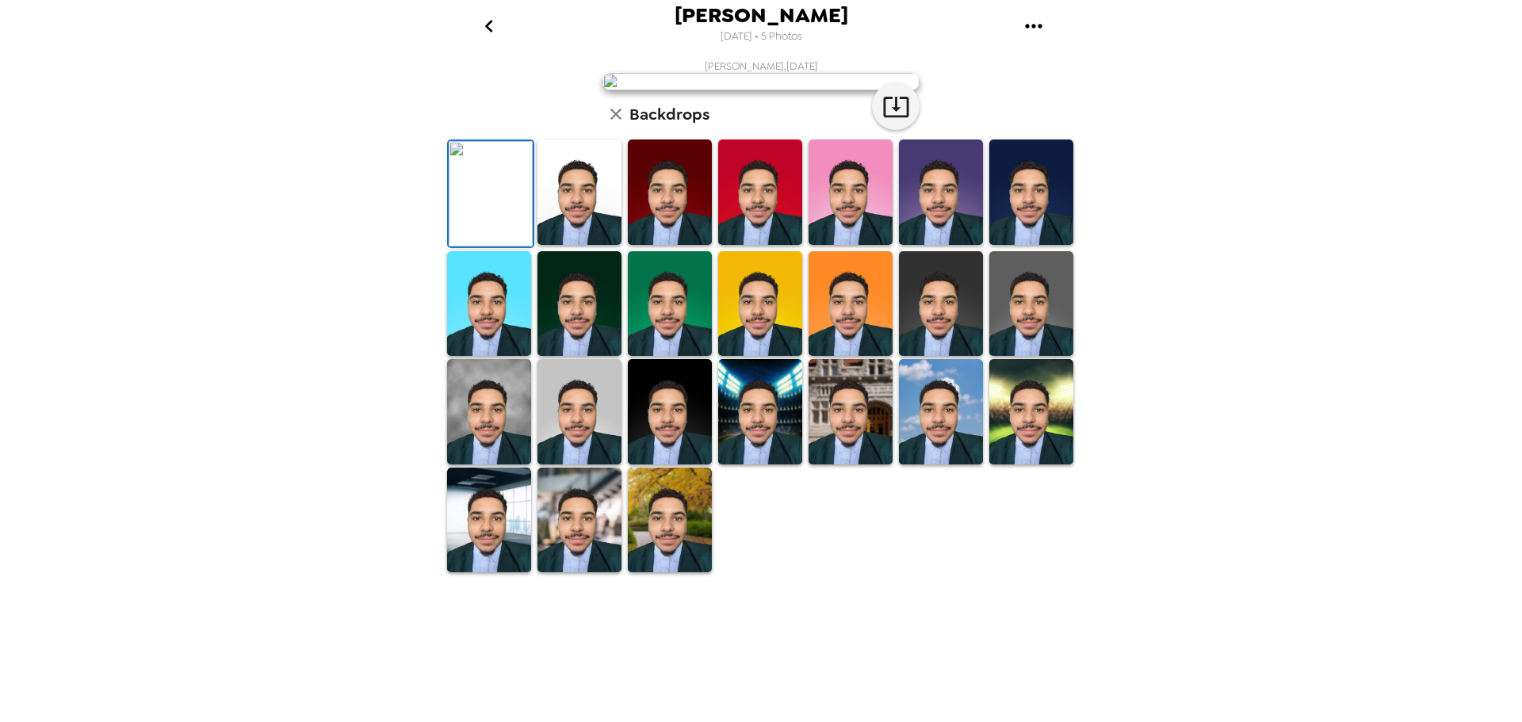
click at [571, 357] on img at bounding box center [579, 303] width 84 height 105
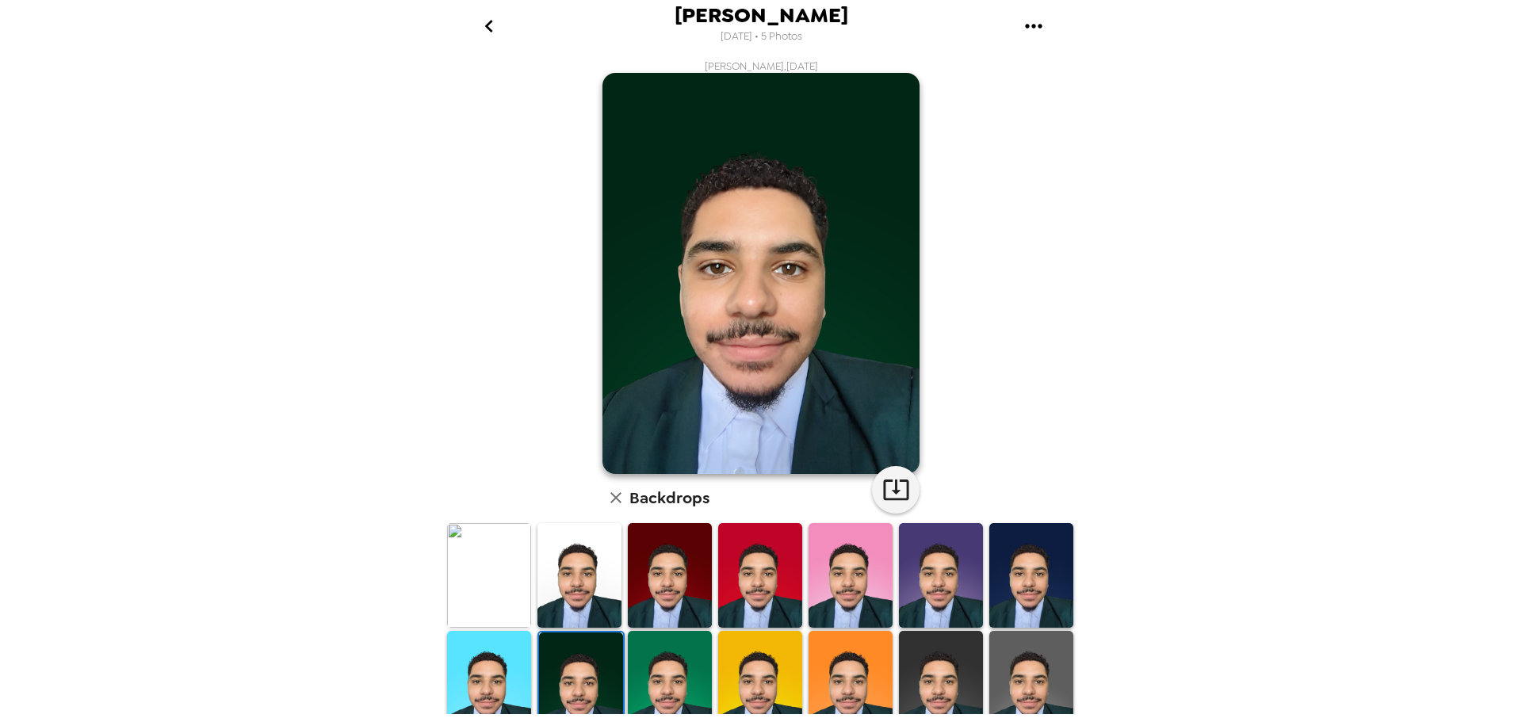
click at [607, 501] on icon "button" at bounding box center [615, 497] width 19 height 19
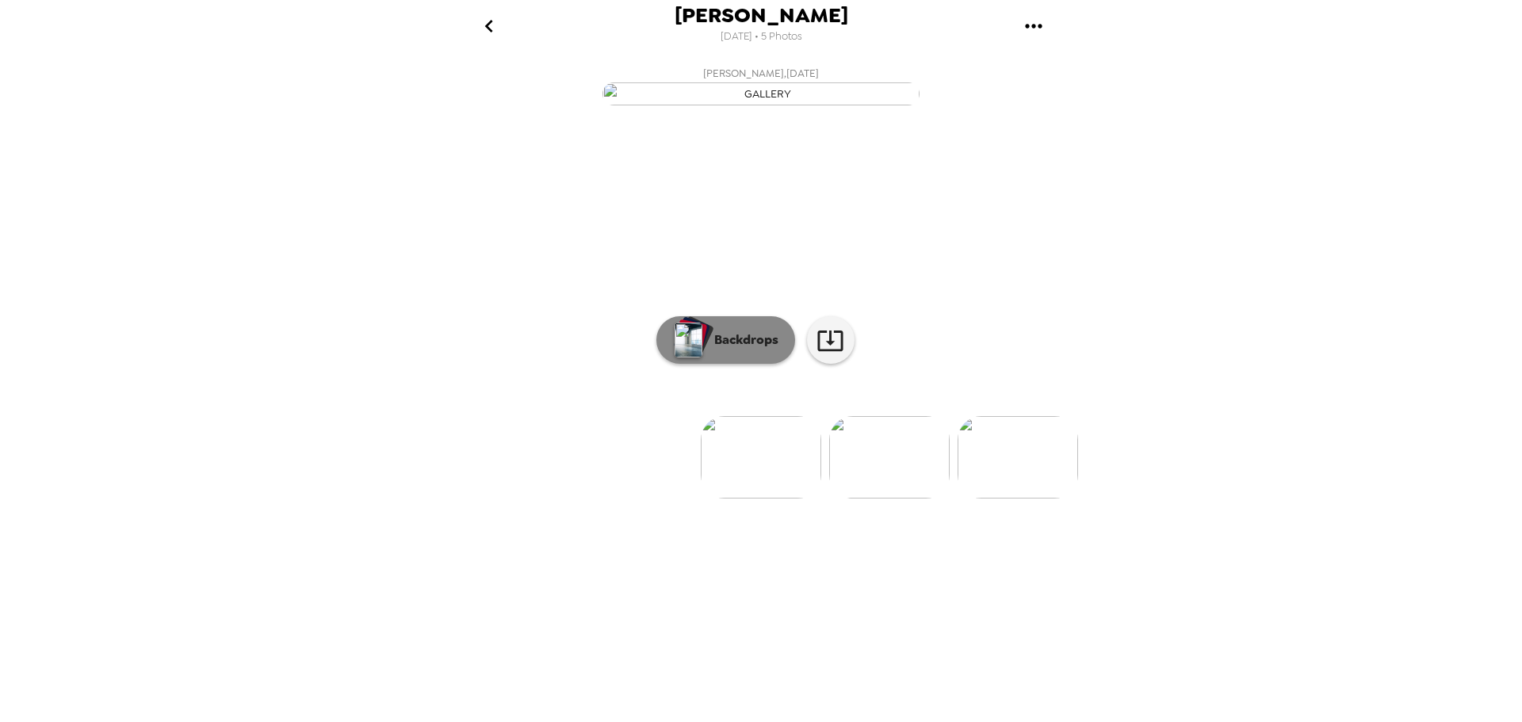
click at [741, 350] on p "Backdrops" at bounding box center [742, 340] width 72 height 19
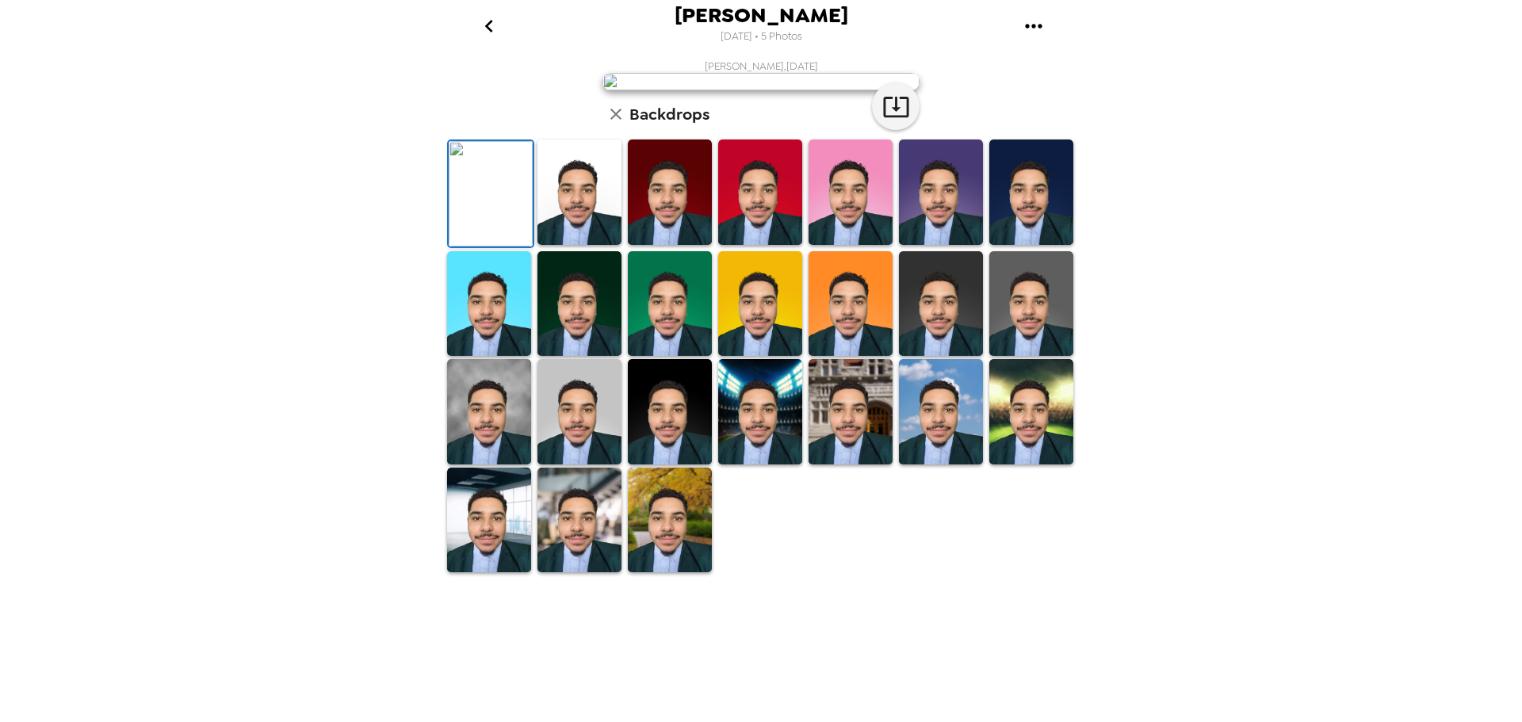
click at [585, 357] on img at bounding box center [579, 303] width 84 height 105
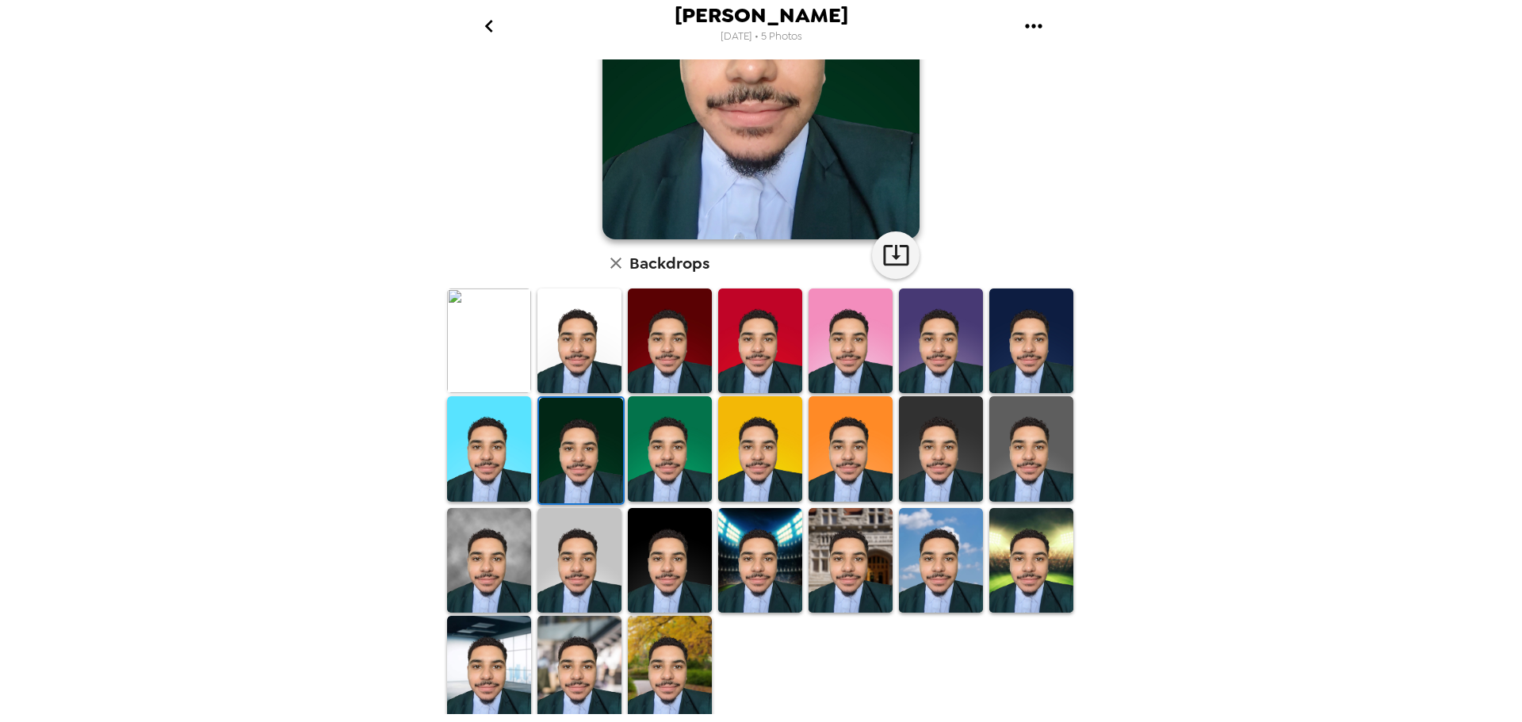
scroll to position [235, 0]
click at [585, 437] on img at bounding box center [581, 450] width 84 height 105
click at [875, 669] on div at bounding box center [764, 505] width 640 height 436
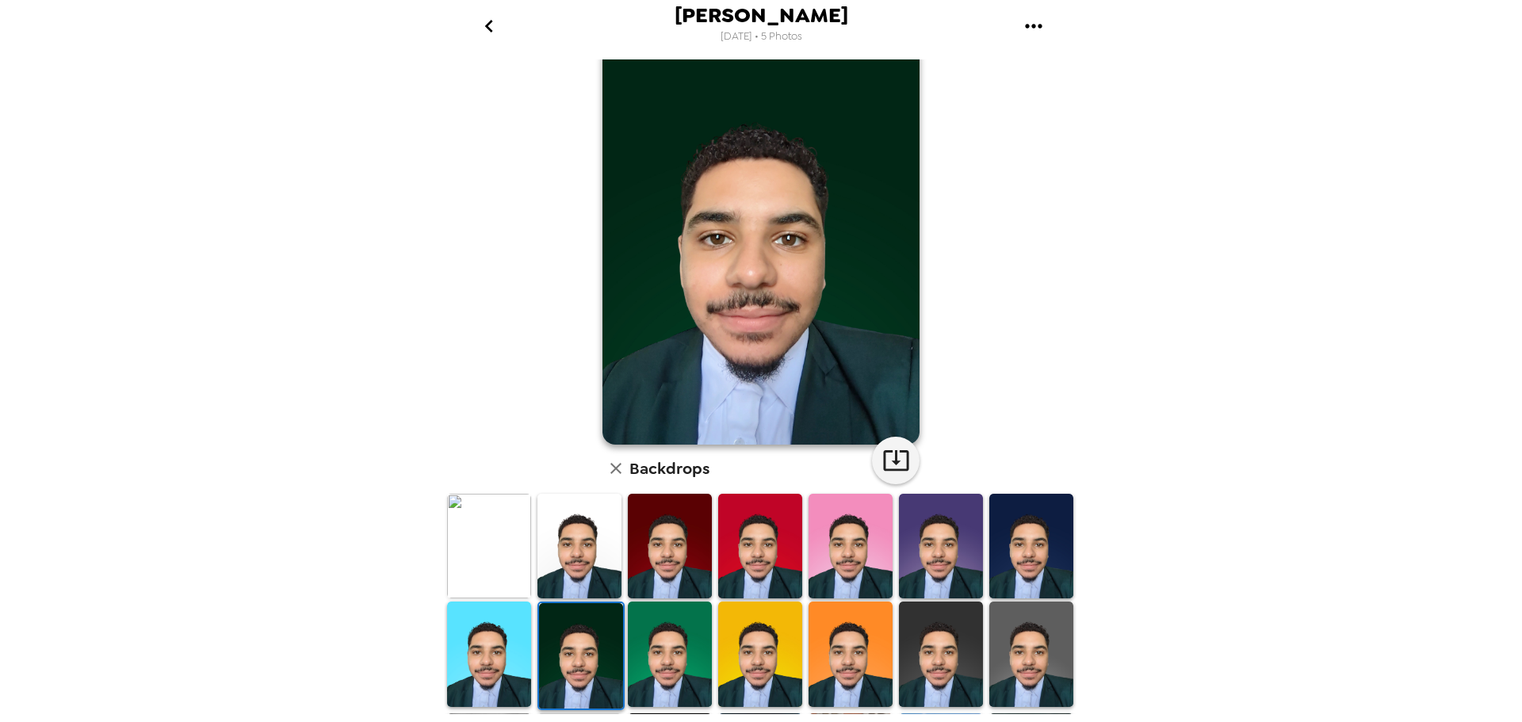
scroll to position [0, 0]
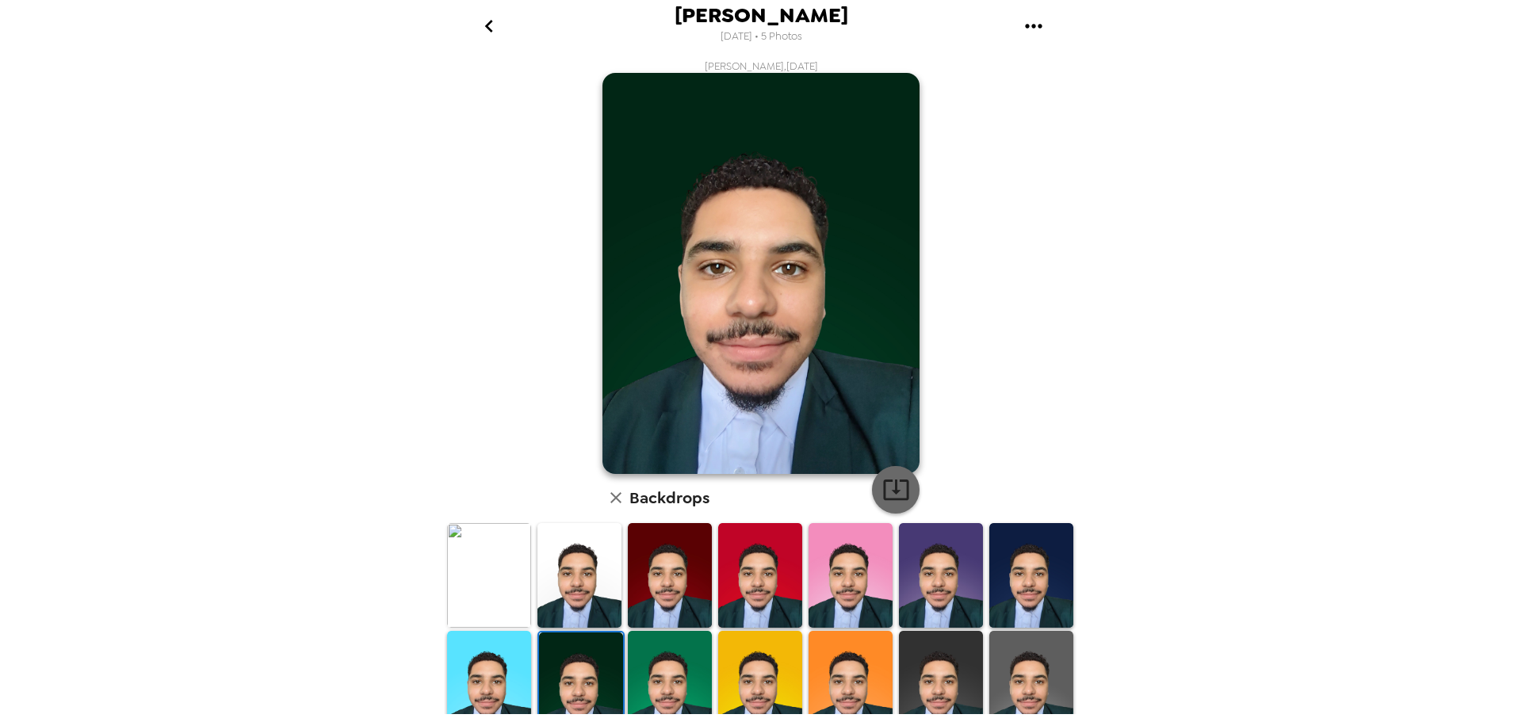
click at [899, 493] on icon "button" at bounding box center [896, 490] width 28 height 28
click at [740, 499] on div "Backdrops" at bounding box center [760, 498] width 317 height 32
click at [629, 494] on h6 "Backdrops" at bounding box center [669, 497] width 80 height 25
click at [612, 497] on icon "button" at bounding box center [615, 497] width 19 height 19
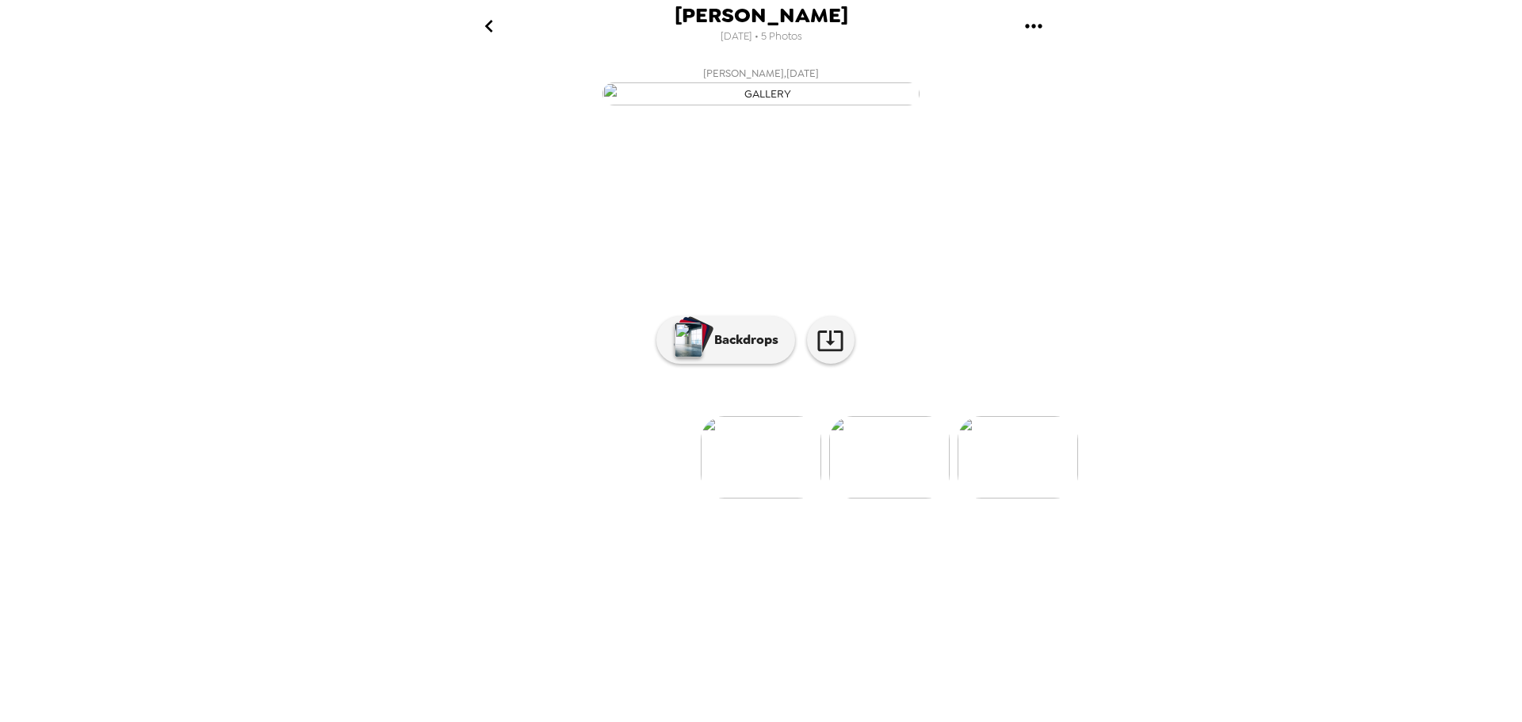
click at [1034, 499] on img at bounding box center [1017, 457] width 120 height 82
click at [1020, 499] on img at bounding box center [1019, 457] width 120 height 82
click at [1364, 242] on div "[PERSON_NAME] [DATE] • 5 Photos [PERSON_NAME] , [DATE] [PERSON_NAME] , [DATE] […" at bounding box center [761, 361] width 1522 height 722
click at [625, 499] on img at bounding box center [635, 457] width 120 height 82
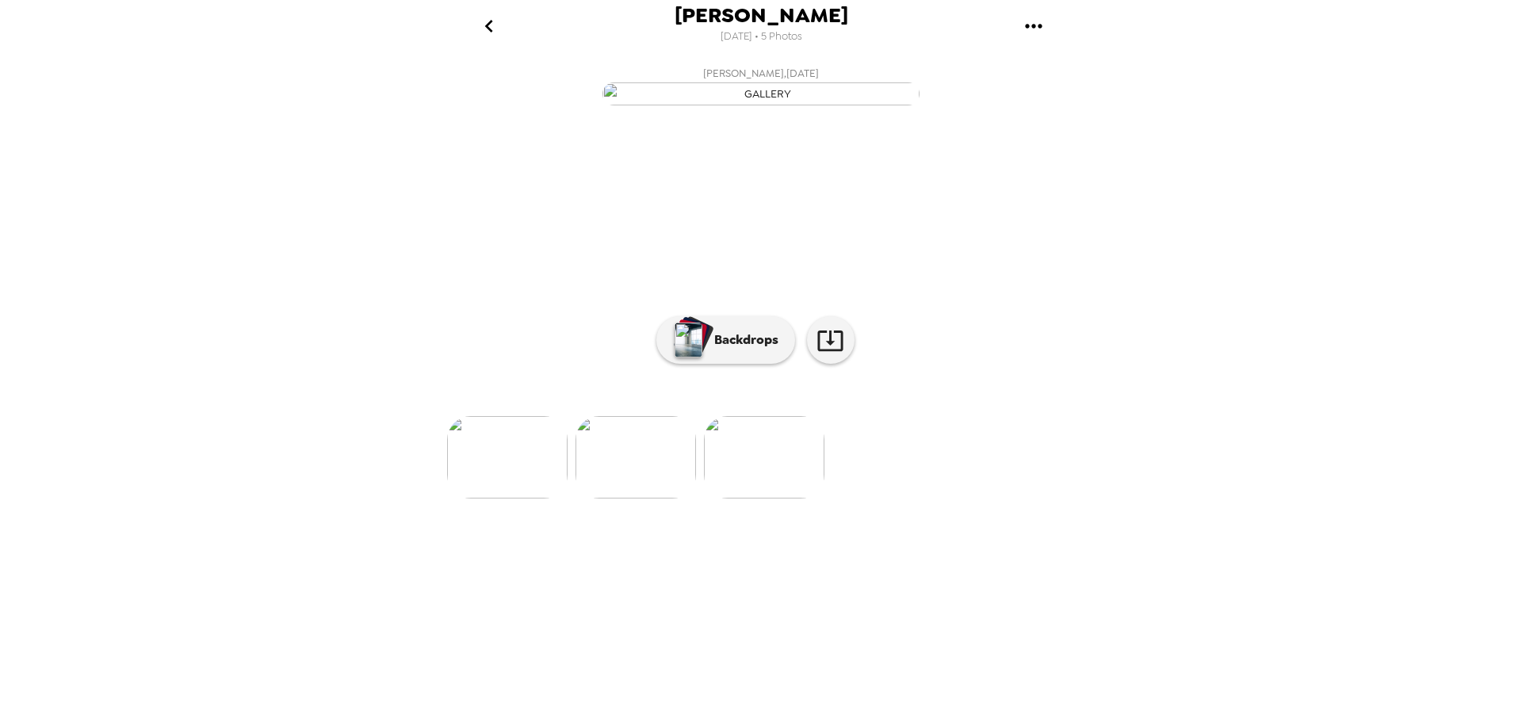
scroll to position [0, 383]
click at [881, 499] on img at bounding box center [891, 457] width 120 height 82
